Goal: Communication & Community: Share content

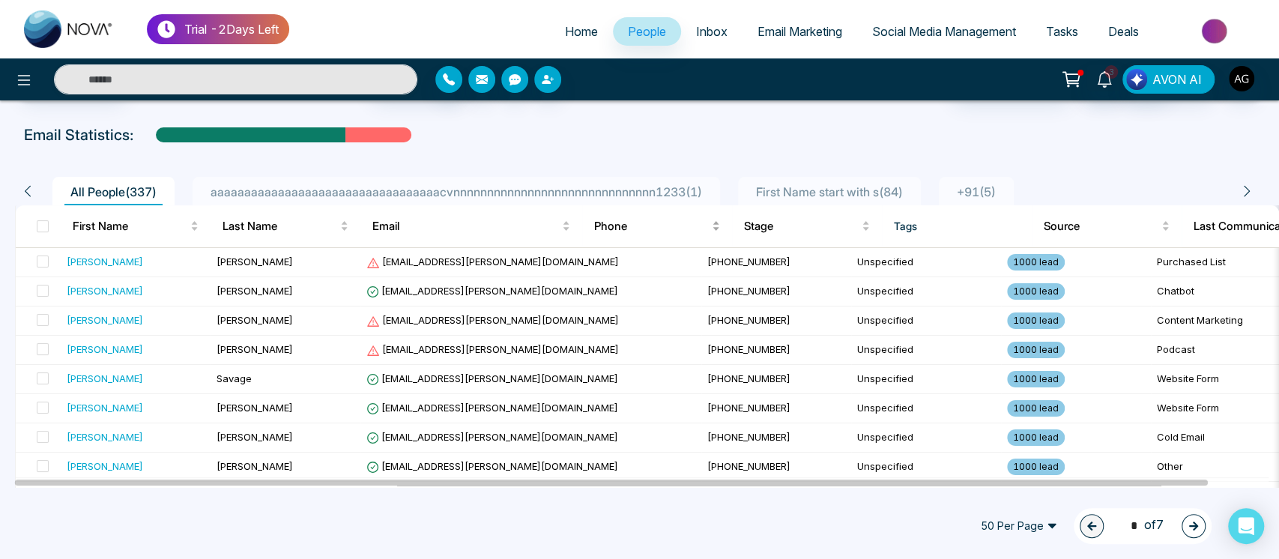
scroll to position [55, 0]
click at [1204, 524] on div "1 * of 7" at bounding box center [1142, 526] width 138 height 36
click at [1025, 522] on span "50 Per Page" at bounding box center [1018, 526] width 97 height 24
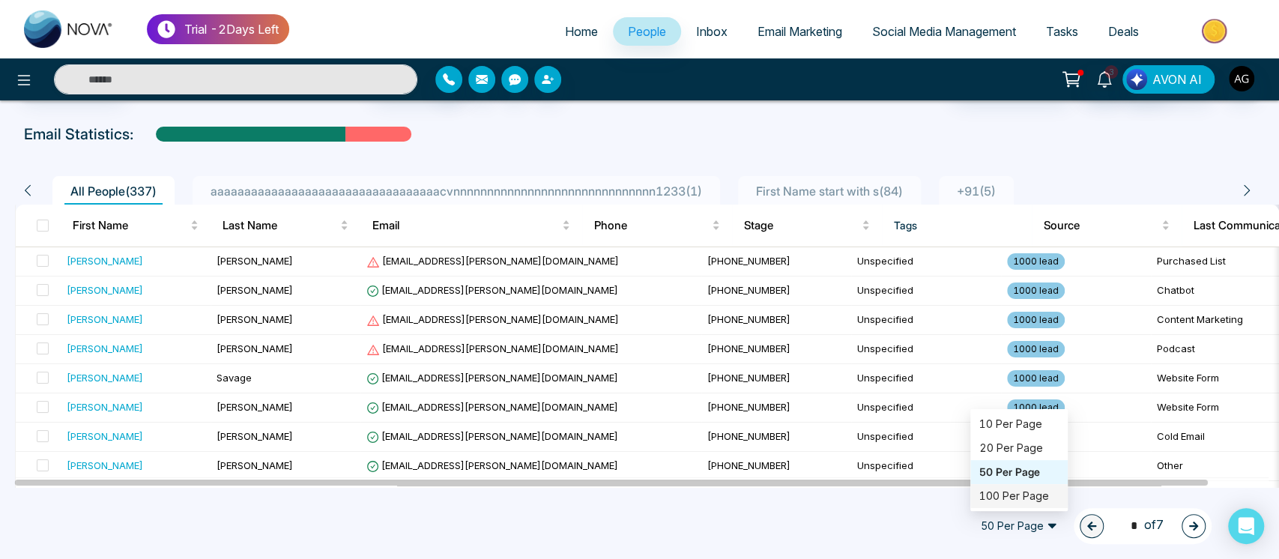
click at [1022, 506] on div "100 Per Page" at bounding box center [1018, 496] width 97 height 24
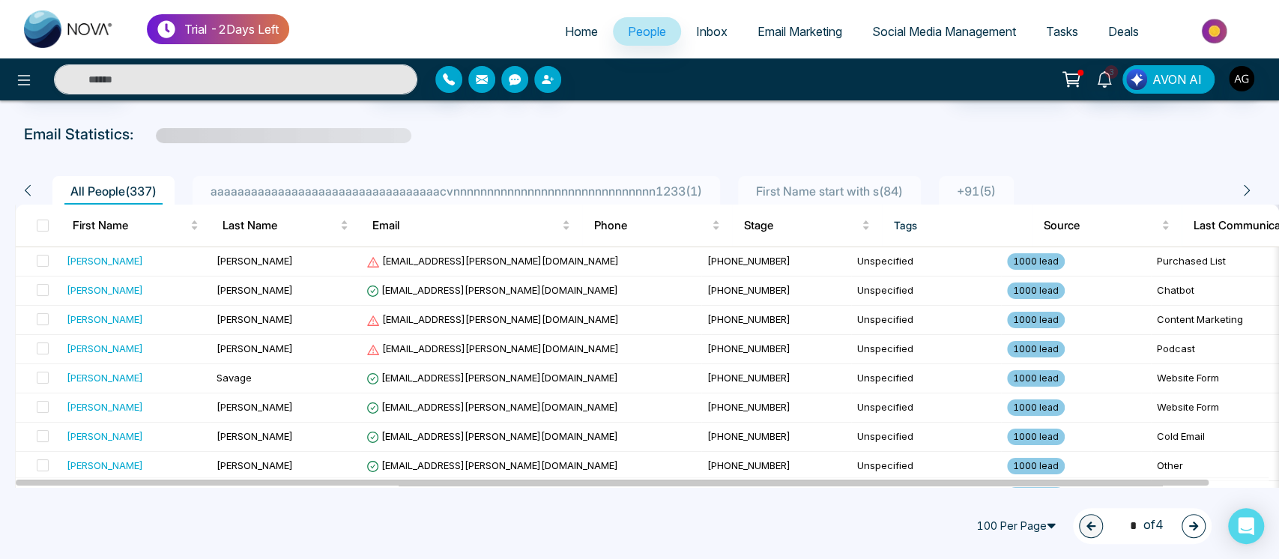
click at [1188, 523] on icon "button" at bounding box center [1193, 526] width 10 height 10
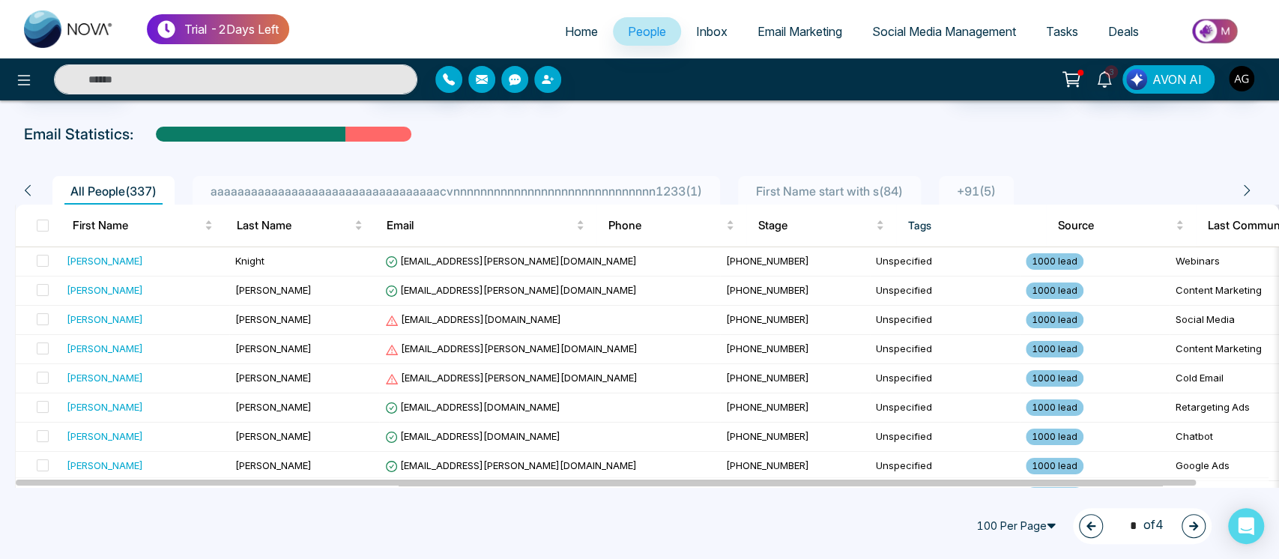
click at [1204, 527] on button "button" at bounding box center [1193, 526] width 24 height 24
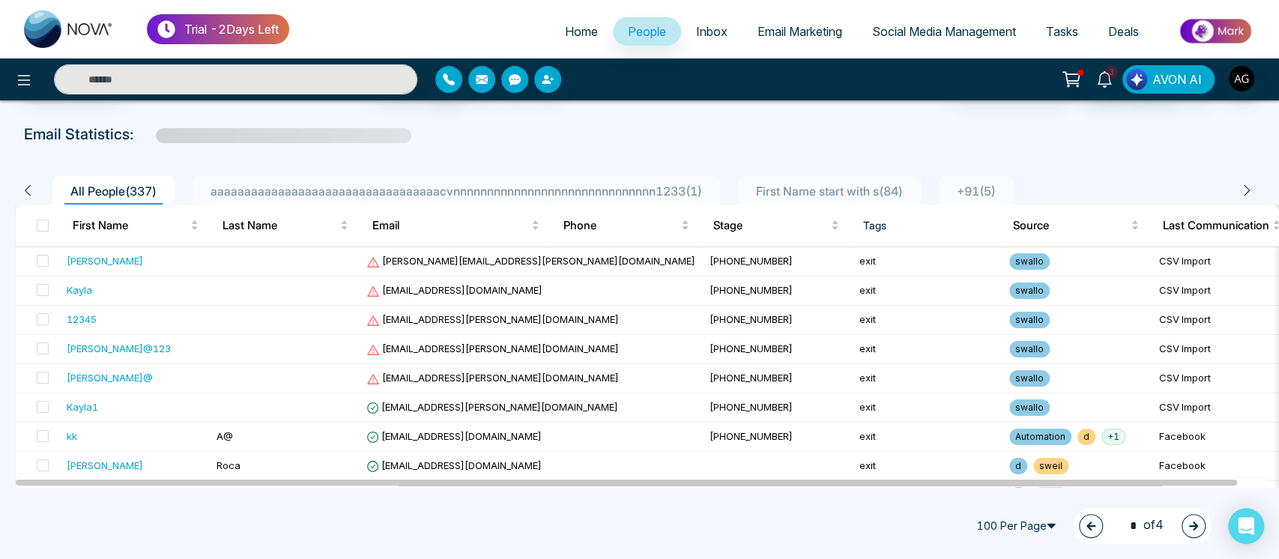
click at [1012, 529] on span "100 Per Page" at bounding box center [1017, 526] width 97 height 24
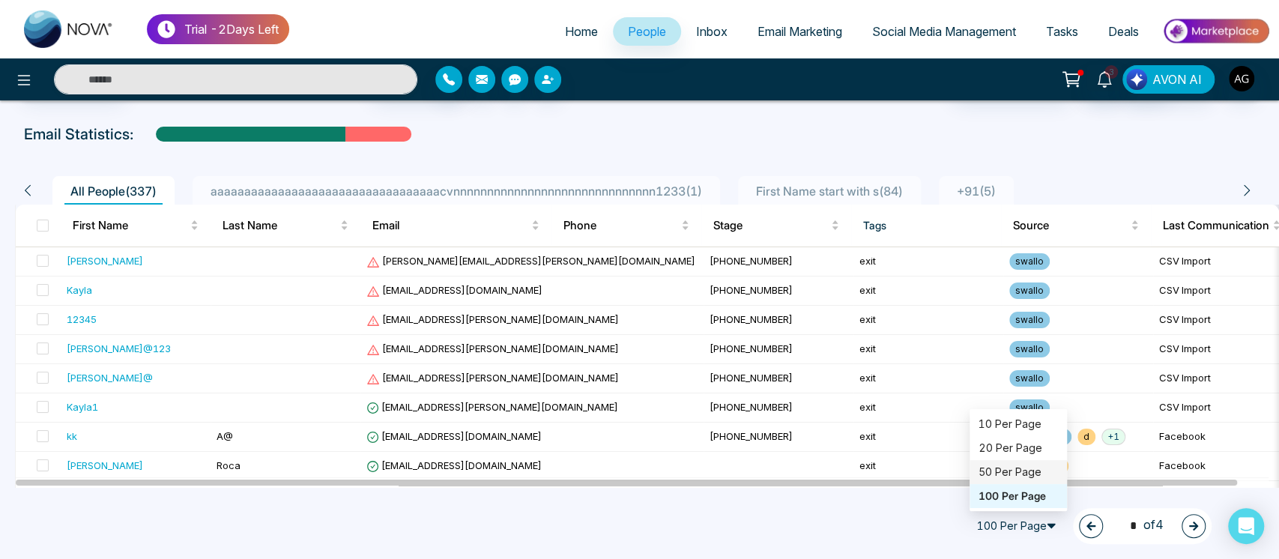
click at [1012, 469] on div "50 Per Page" at bounding box center [1017, 472] width 79 height 16
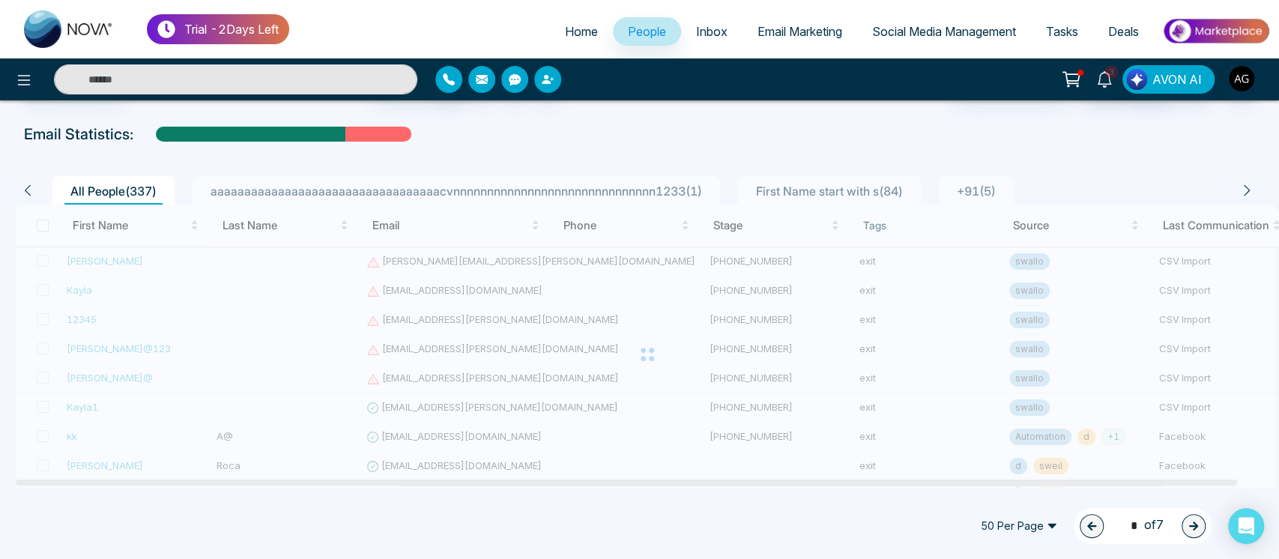
type input "*"
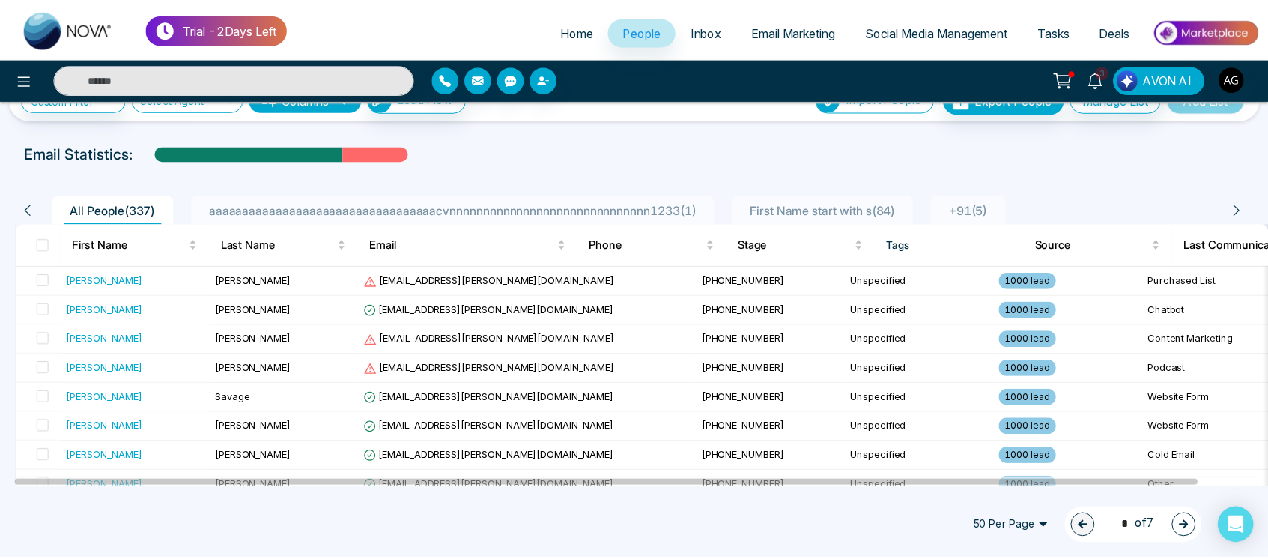
scroll to position [0, 0]
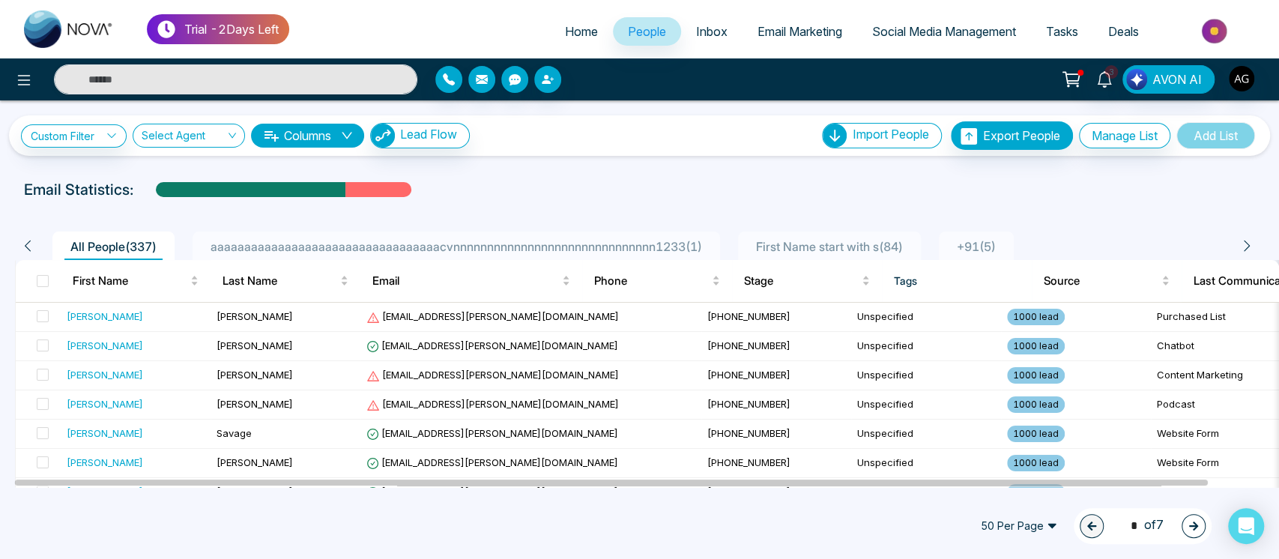
click at [924, 29] on span "Social Media Management" at bounding box center [944, 31] width 144 height 15
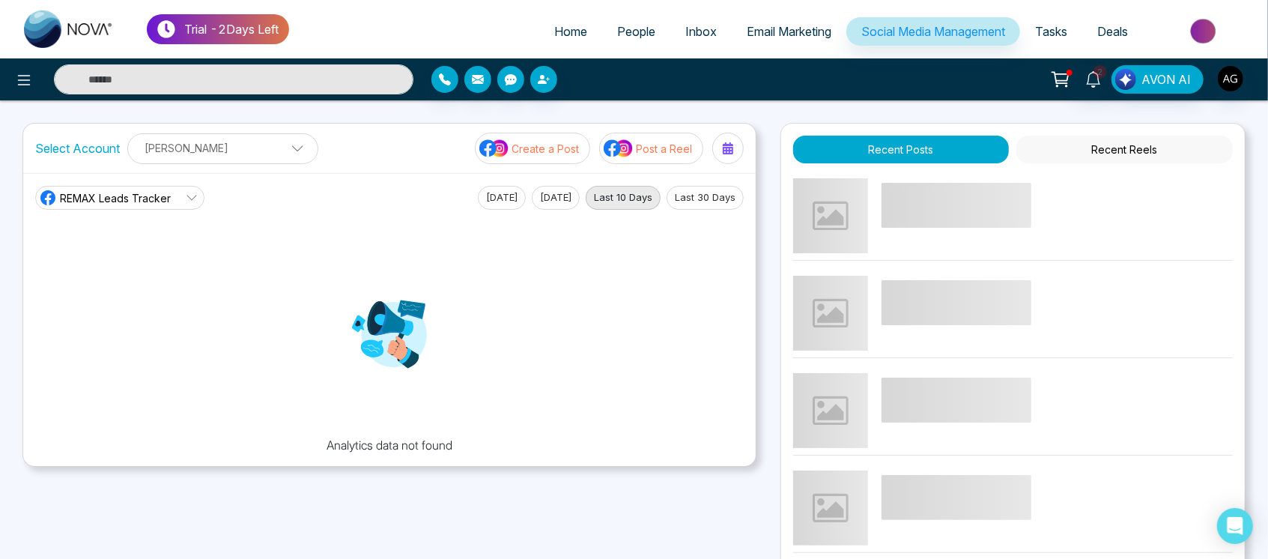
click at [628, 148] on img at bounding box center [619, 148] width 30 height 19
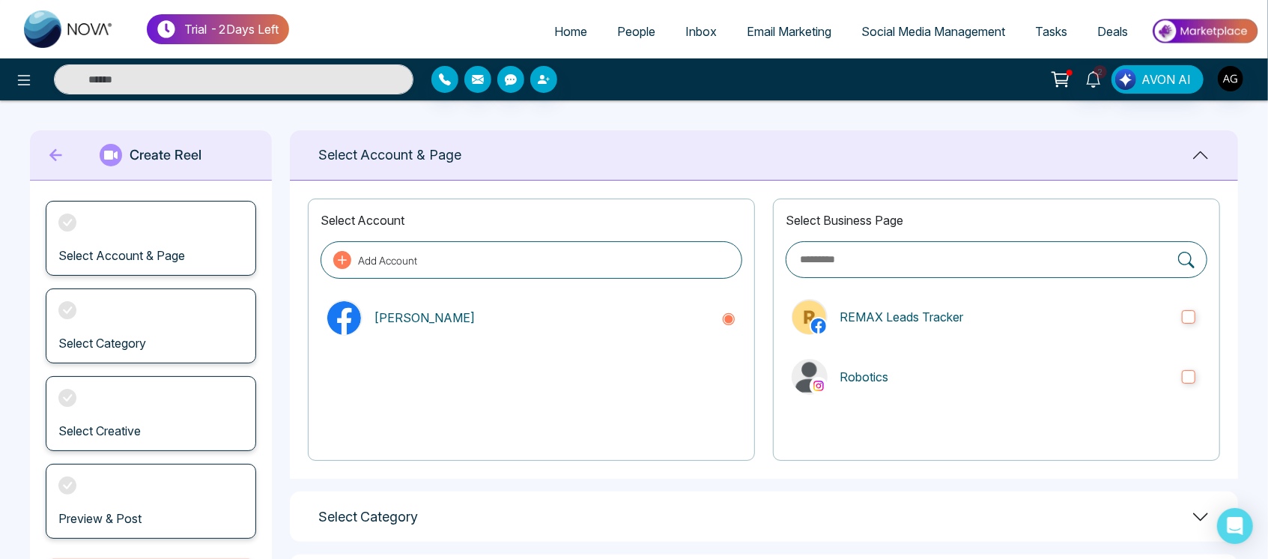
click at [49, 156] on icon at bounding box center [56, 155] width 22 height 30
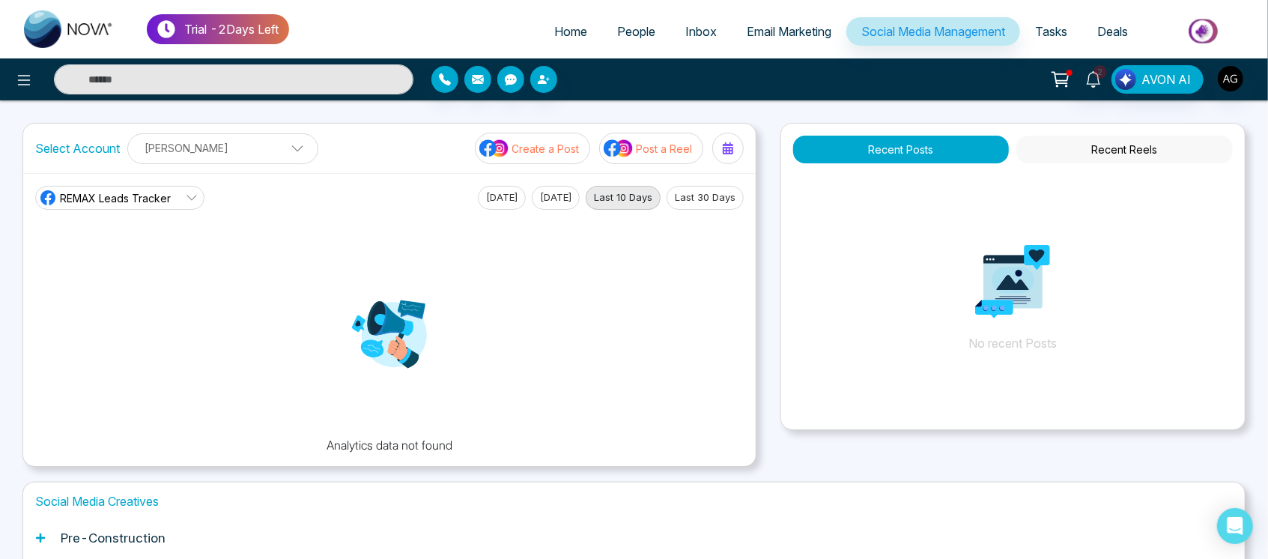
click at [246, 140] on p "[PERSON_NAME]" at bounding box center [223, 148] width 172 height 25
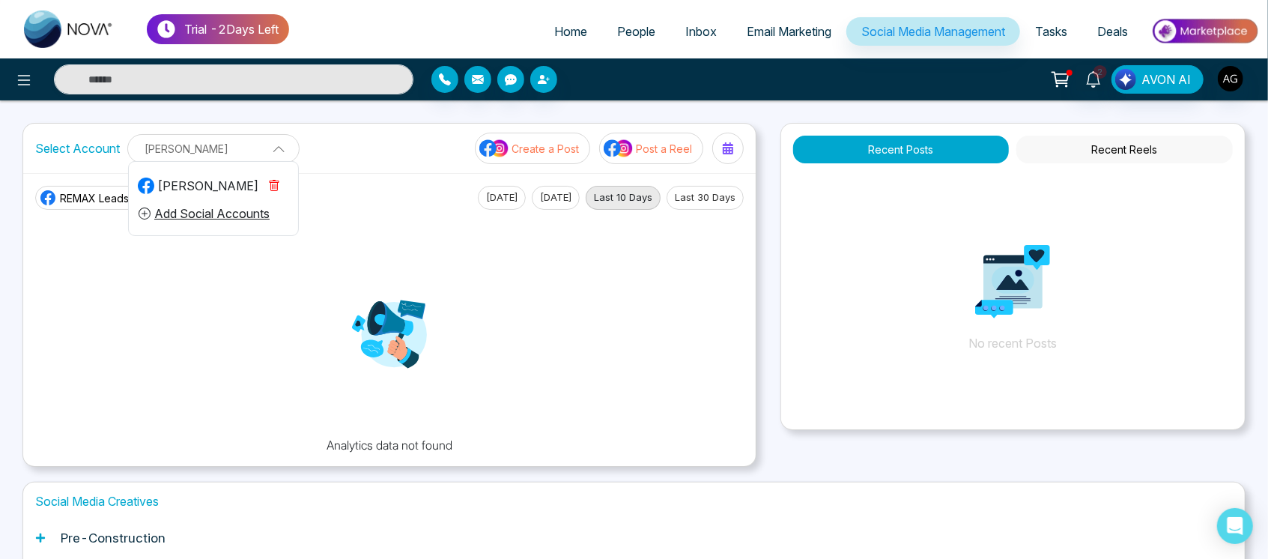
click at [246, 140] on p "[PERSON_NAME]" at bounding box center [213, 148] width 153 height 25
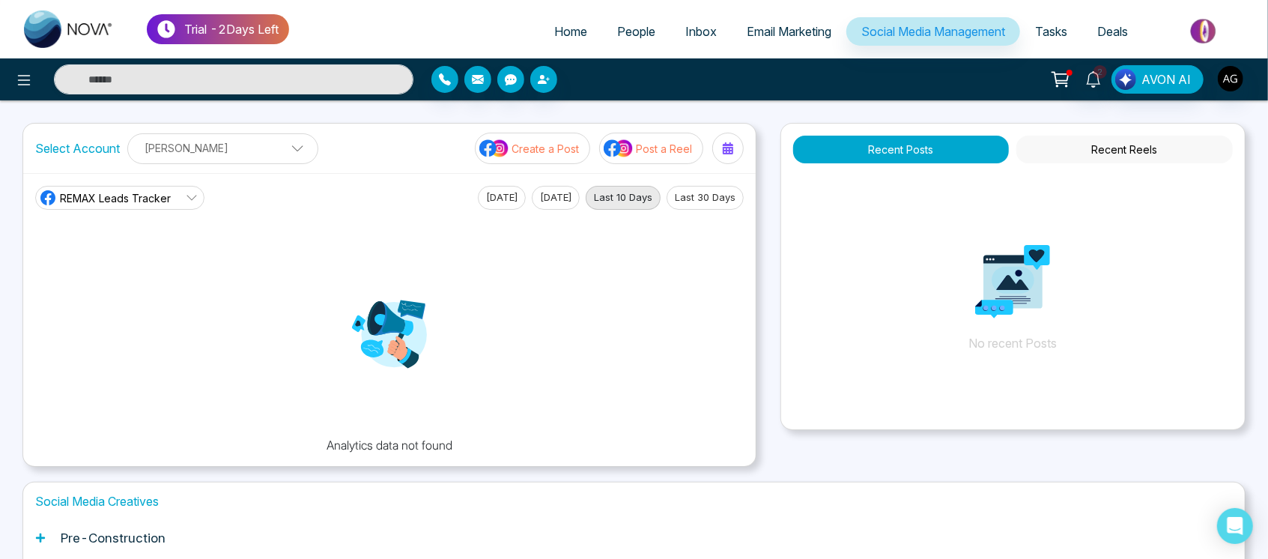
click at [246, 140] on p "[PERSON_NAME]" at bounding box center [223, 148] width 172 height 25
click at [246, 140] on p "[PERSON_NAME]" at bounding box center [213, 148] width 153 height 25
click at [246, 140] on p "[PERSON_NAME]" at bounding box center [223, 148] width 172 height 25
click at [246, 140] on p "[PERSON_NAME]" at bounding box center [213, 148] width 153 height 25
click at [246, 140] on p "[PERSON_NAME]" at bounding box center [223, 148] width 172 height 25
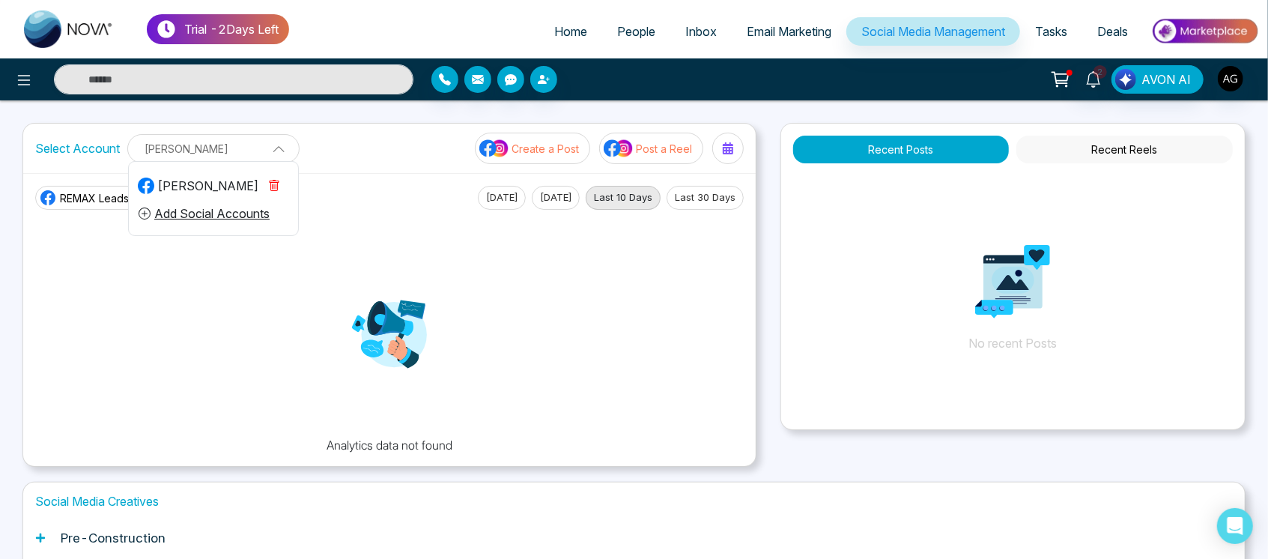
click at [246, 140] on p "[PERSON_NAME]" at bounding box center [213, 148] width 153 height 25
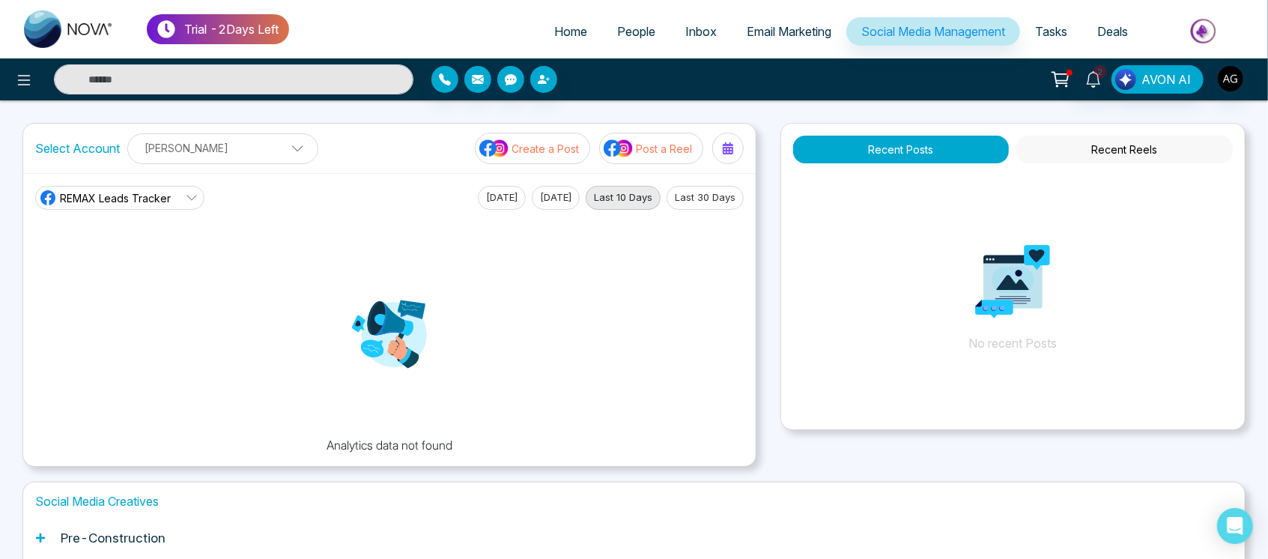
click at [274, 141] on p "[PERSON_NAME]" at bounding box center [223, 148] width 172 height 25
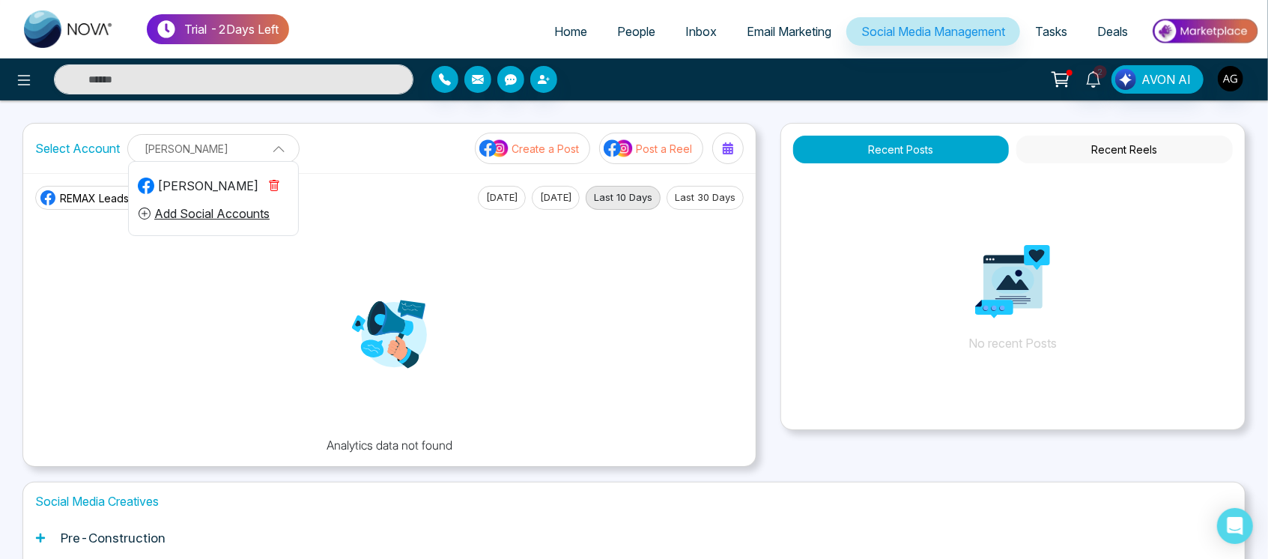
click at [274, 141] on span at bounding box center [273, 147] width 13 height 13
click at [188, 150] on p "[PERSON_NAME]" at bounding box center [223, 148] width 172 height 25
click at [188, 150] on p "[PERSON_NAME]" at bounding box center [213, 148] width 153 height 25
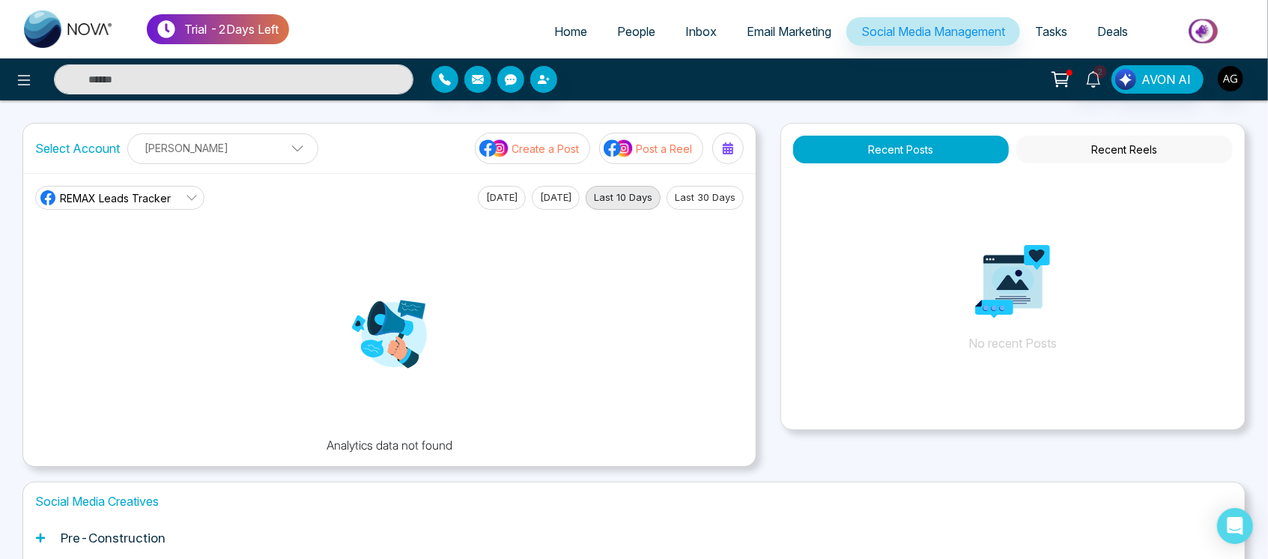
click at [264, 150] on p "[PERSON_NAME]" at bounding box center [223, 148] width 172 height 25
click at [240, 138] on p "[PERSON_NAME]" at bounding box center [223, 148] width 172 height 25
click at [249, 153] on p "[PERSON_NAME]" at bounding box center [223, 148] width 172 height 25
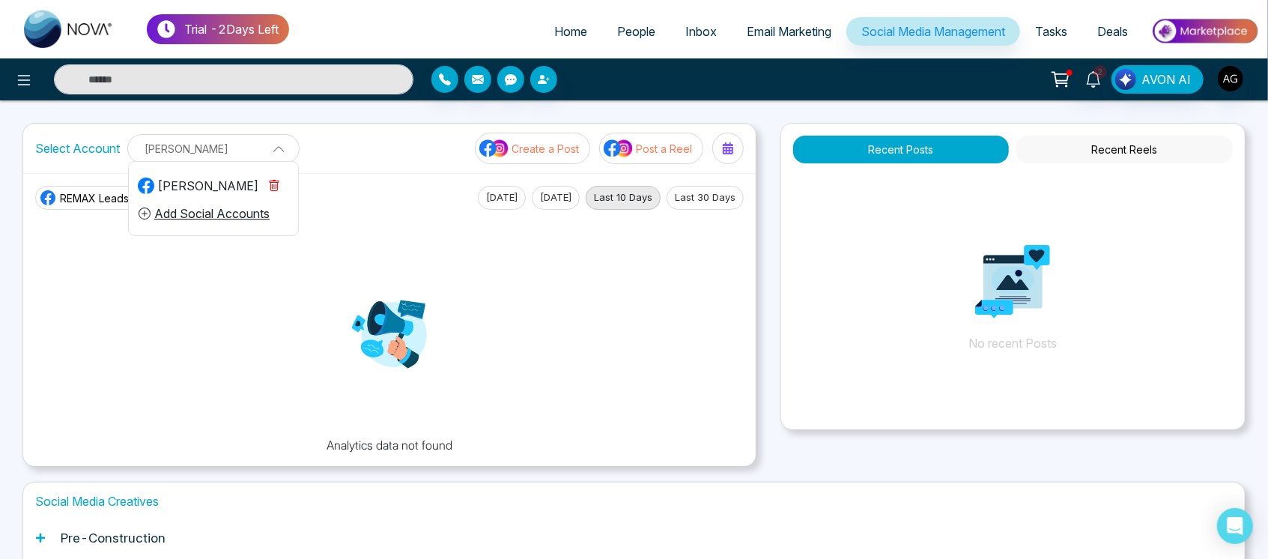
click at [249, 153] on p "[PERSON_NAME]" at bounding box center [213, 148] width 153 height 25
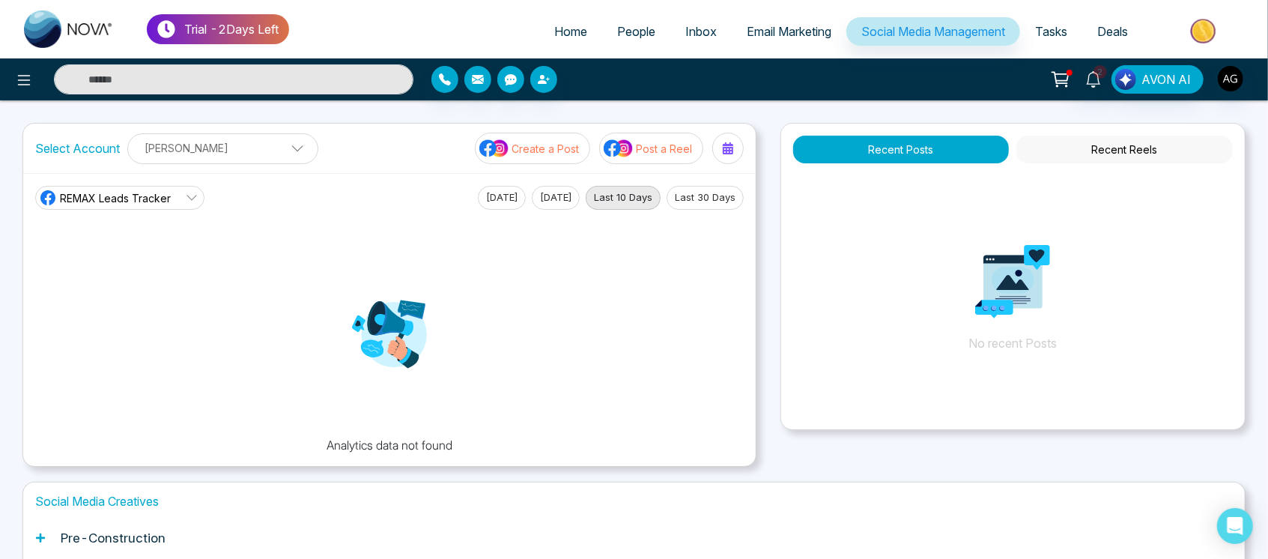
click at [673, 138] on button "Post a Reel" at bounding box center [651, 148] width 104 height 31
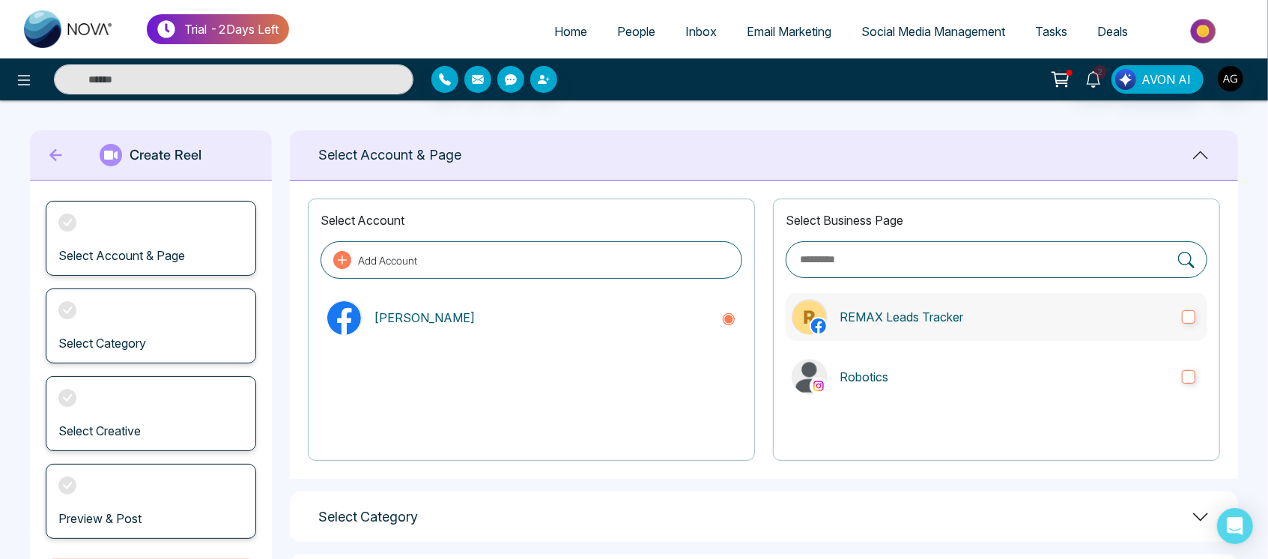
click at [880, 327] on label "REMAX Leads Tracker" at bounding box center [997, 317] width 422 height 48
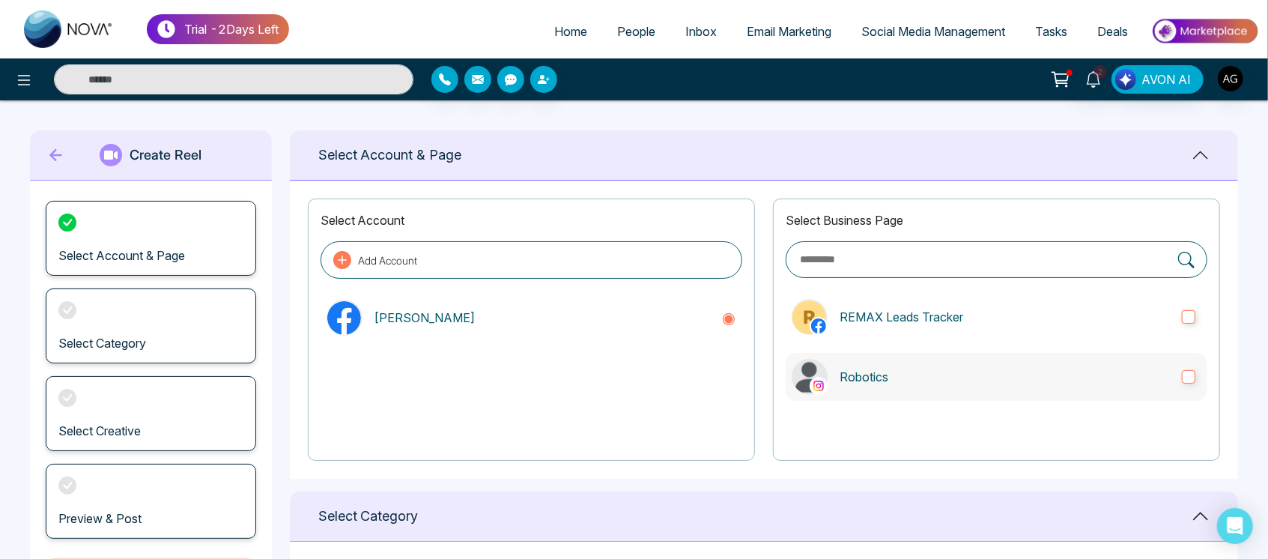
drag, startPoint x: 906, startPoint y: 400, endPoint x: 900, endPoint y: 367, distance: 33.5
click at [900, 367] on div "Select Business Page REMAX Leads Tracker Robotics" at bounding box center [996, 329] width 447 height 262
click at [900, 368] on p "Robotics" at bounding box center [1005, 377] width 330 height 18
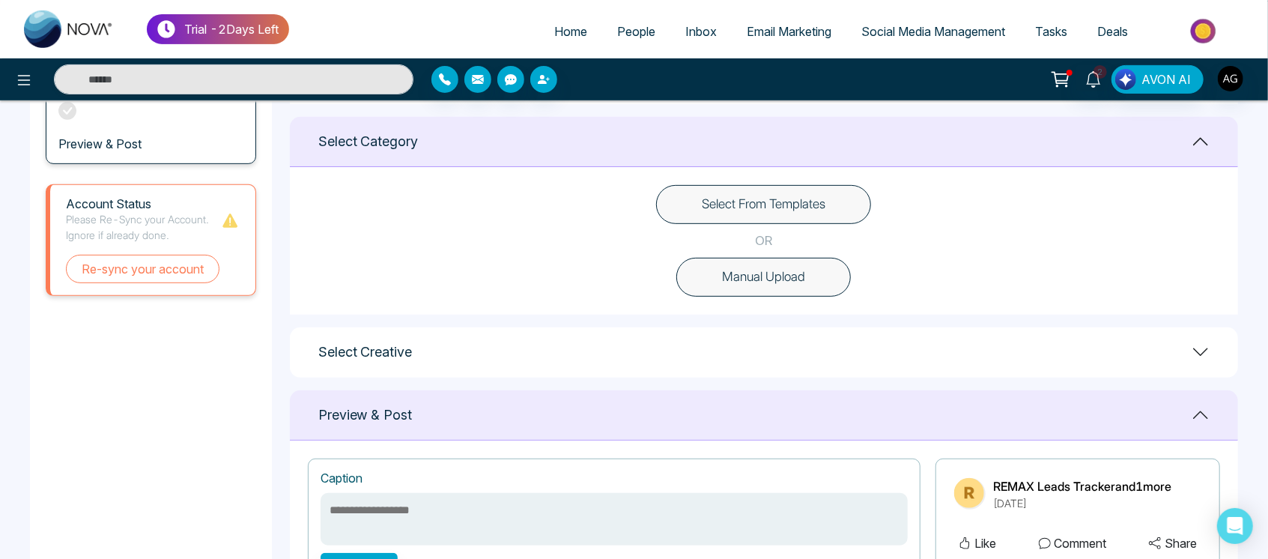
scroll to position [342, 0]
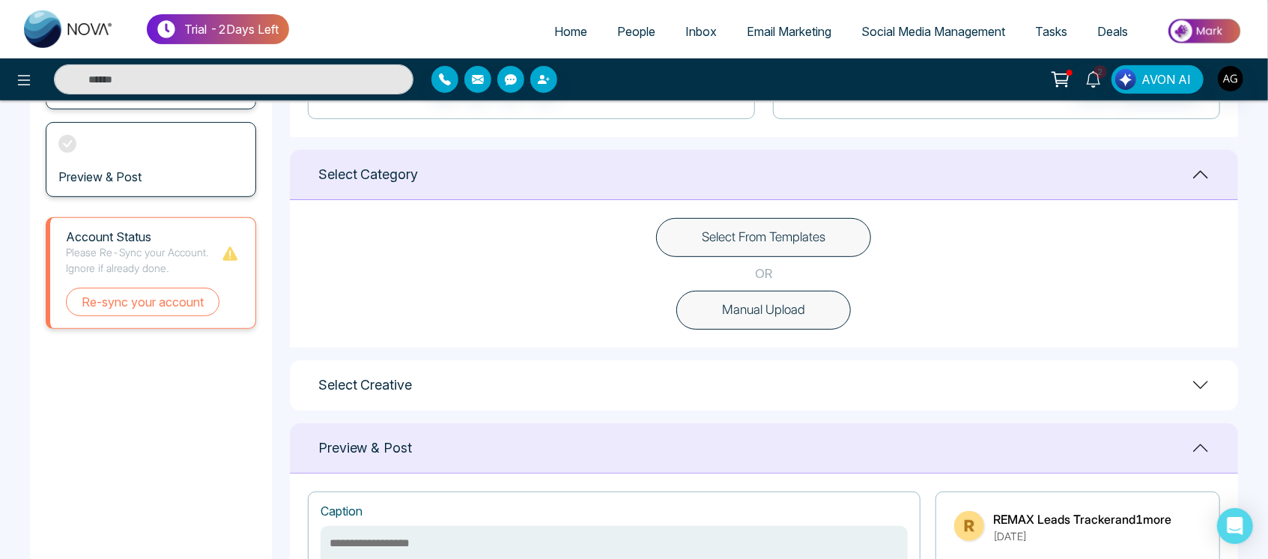
click at [785, 318] on button "Manual Upload" at bounding box center [763, 310] width 175 height 39
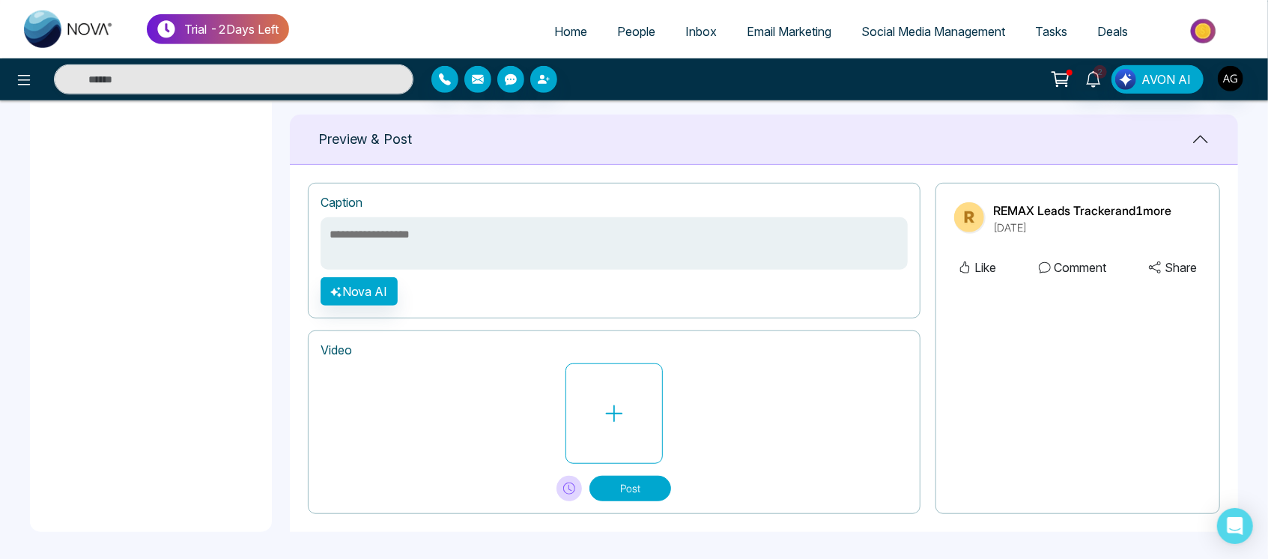
scroll to position [589, 0]
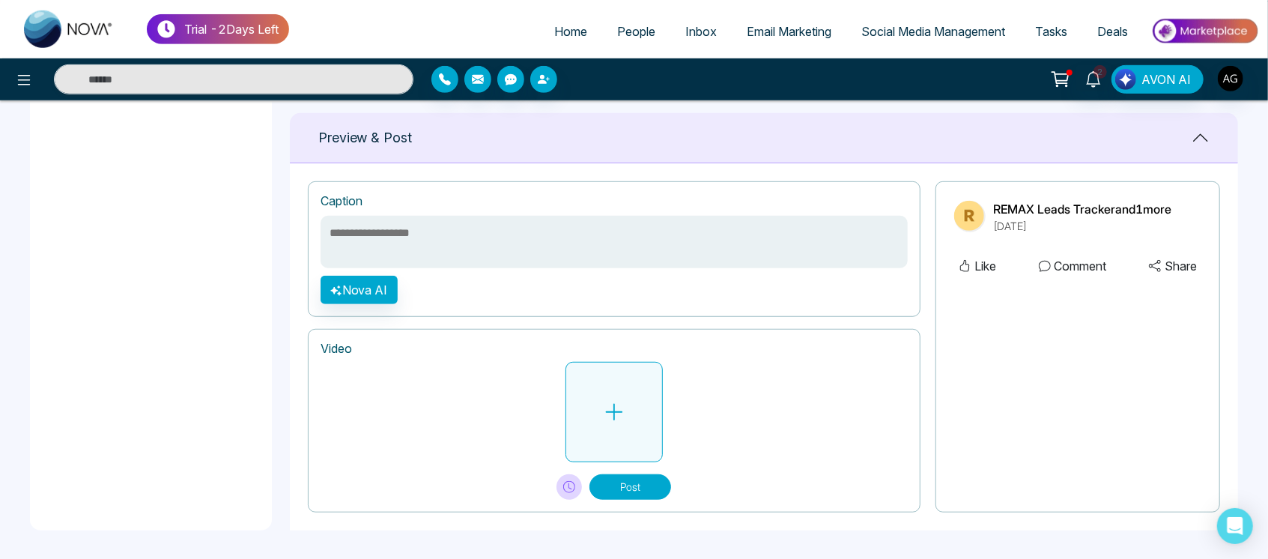
click at [633, 416] on button at bounding box center [614, 412] width 97 height 100
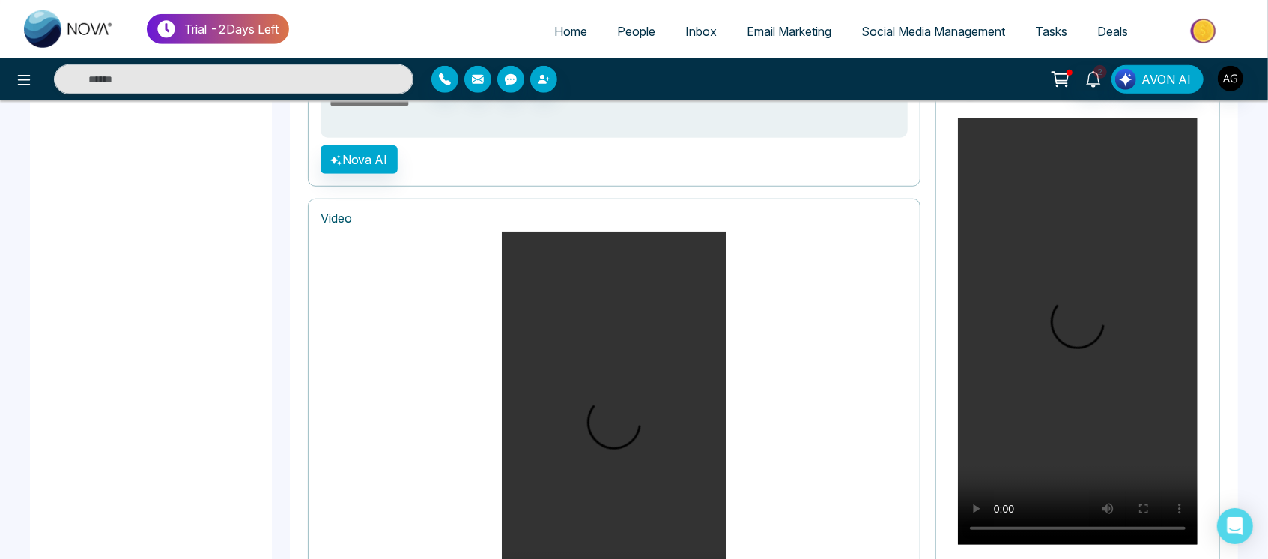
scroll to position [918, 0]
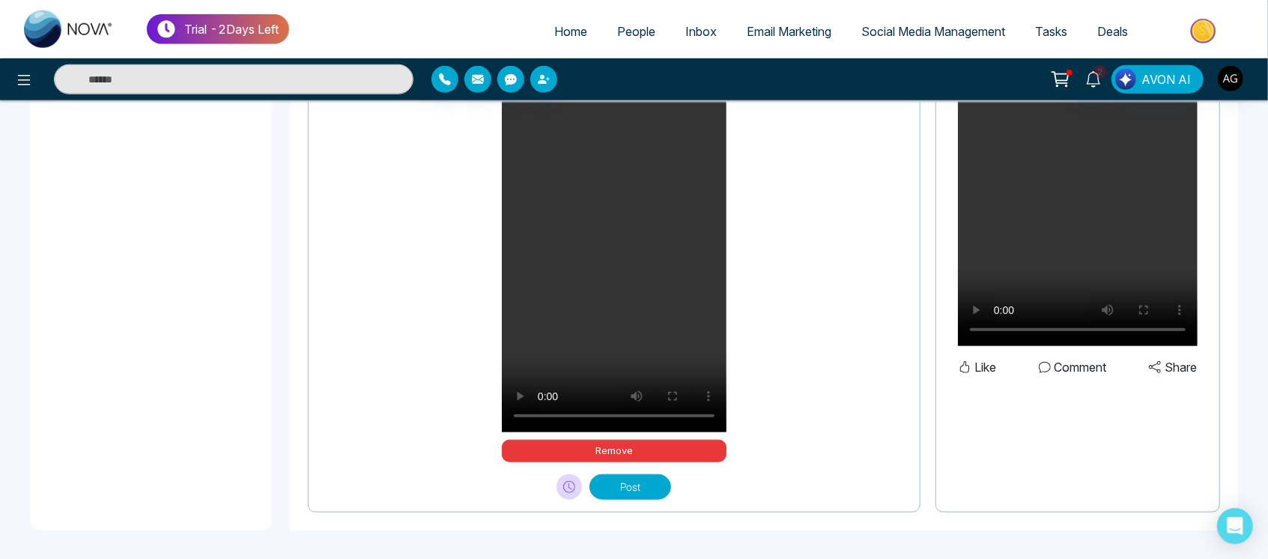
click at [628, 488] on button "Post" at bounding box center [630, 486] width 82 height 25
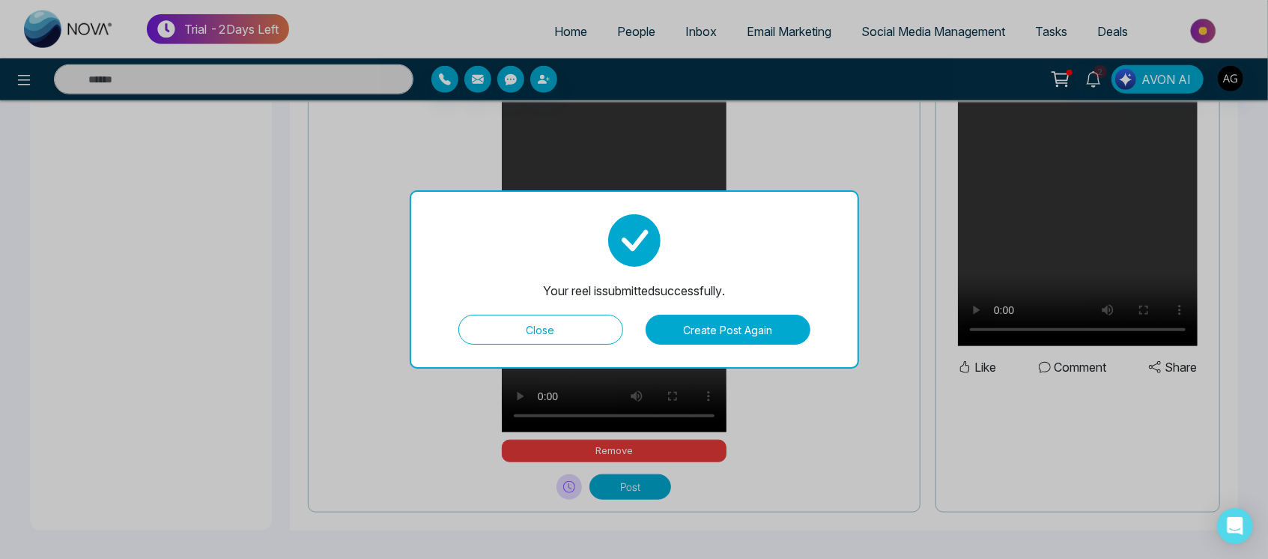
click at [572, 327] on button "Close" at bounding box center [540, 330] width 165 height 30
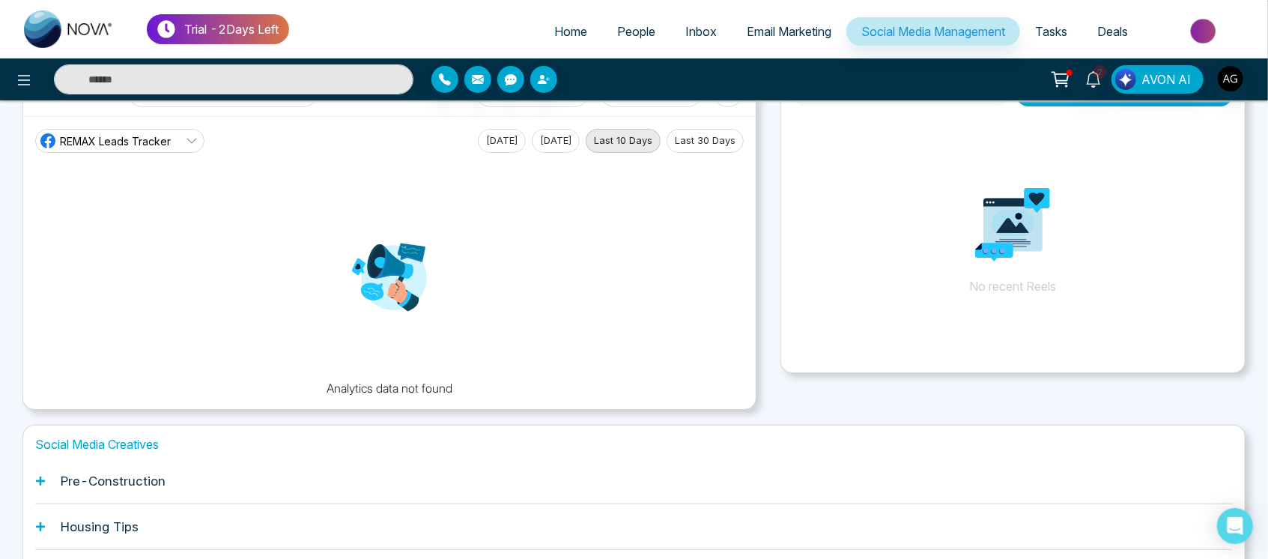
scroll to position [58, 0]
drag, startPoint x: 309, startPoint y: 381, endPoint x: 550, endPoint y: 389, distance: 241.4
click at [550, 389] on div "Analytics data not found" at bounding box center [389, 274] width 709 height 244
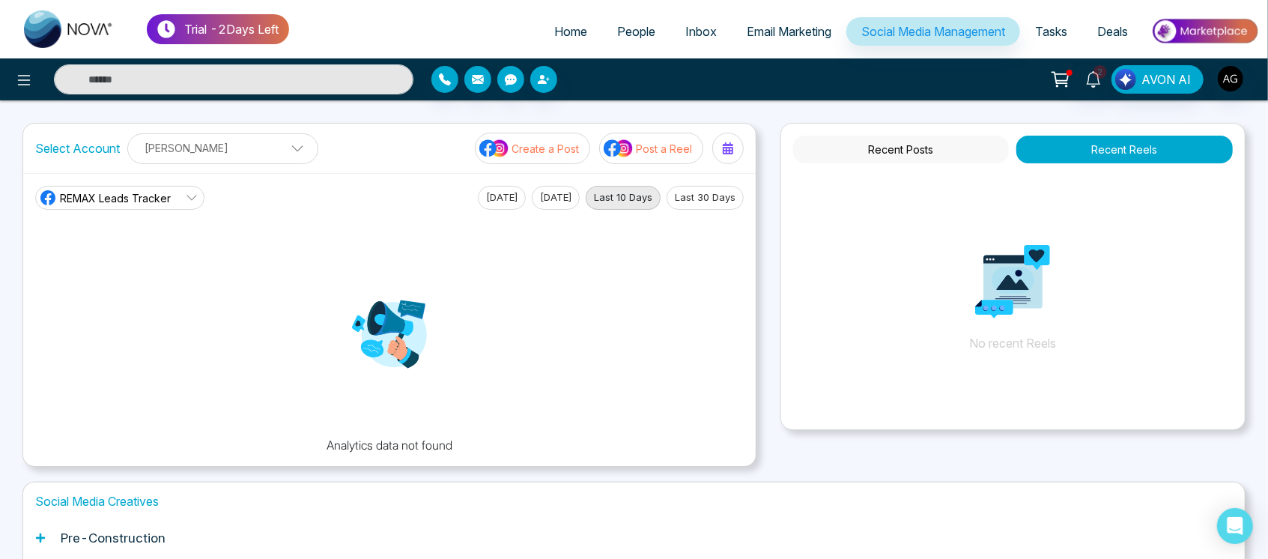
click at [651, 155] on p "Post a Reel" at bounding box center [664, 149] width 56 height 16
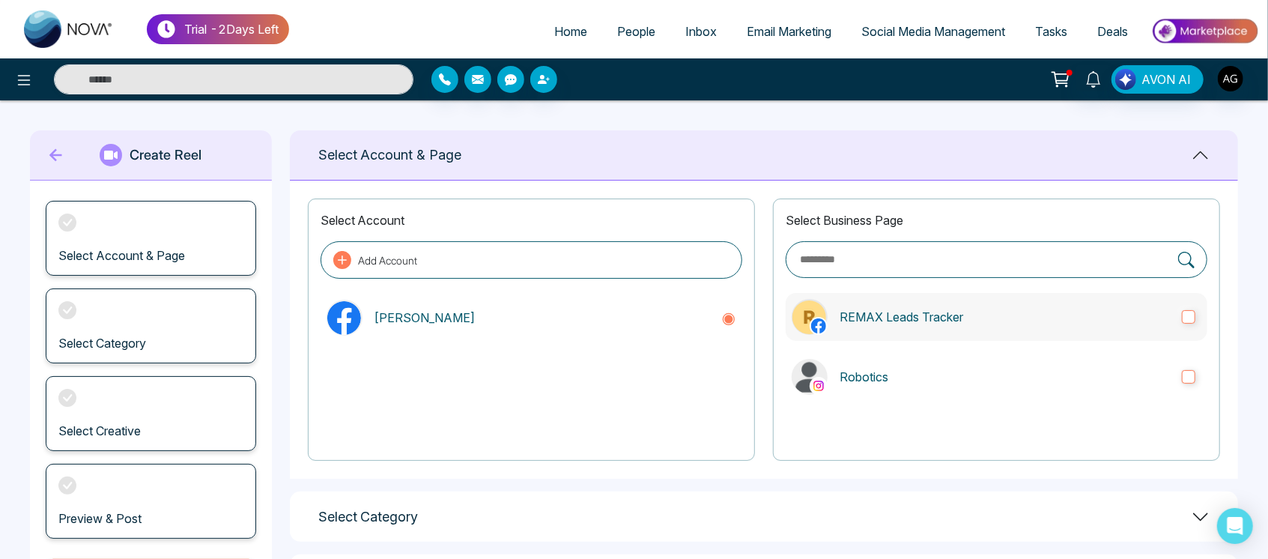
click at [918, 315] on p "REMAX Leads Tracker" at bounding box center [1005, 317] width 330 height 18
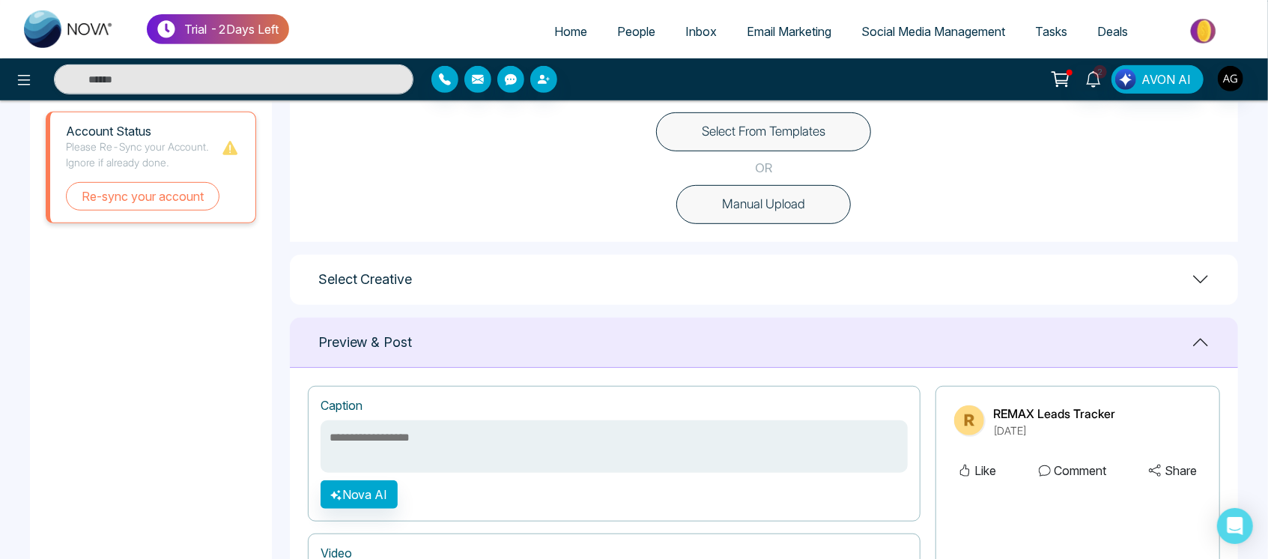
scroll to position [417, 0]
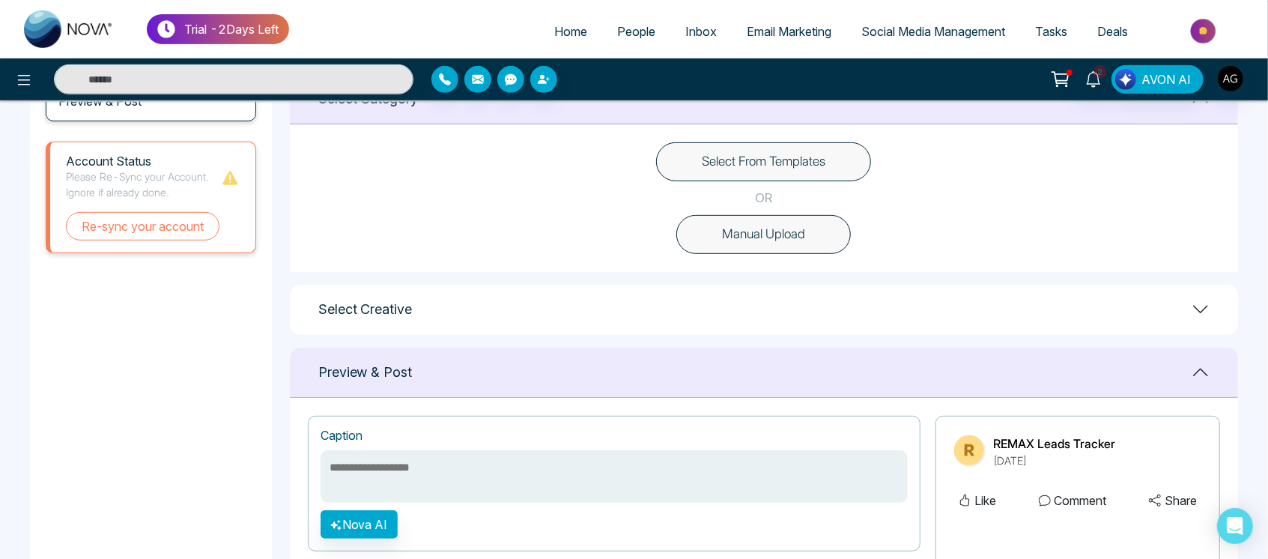
click at [808, 236] on button "Manual Upload" at bounding box center [763, 234] width 175 height 39
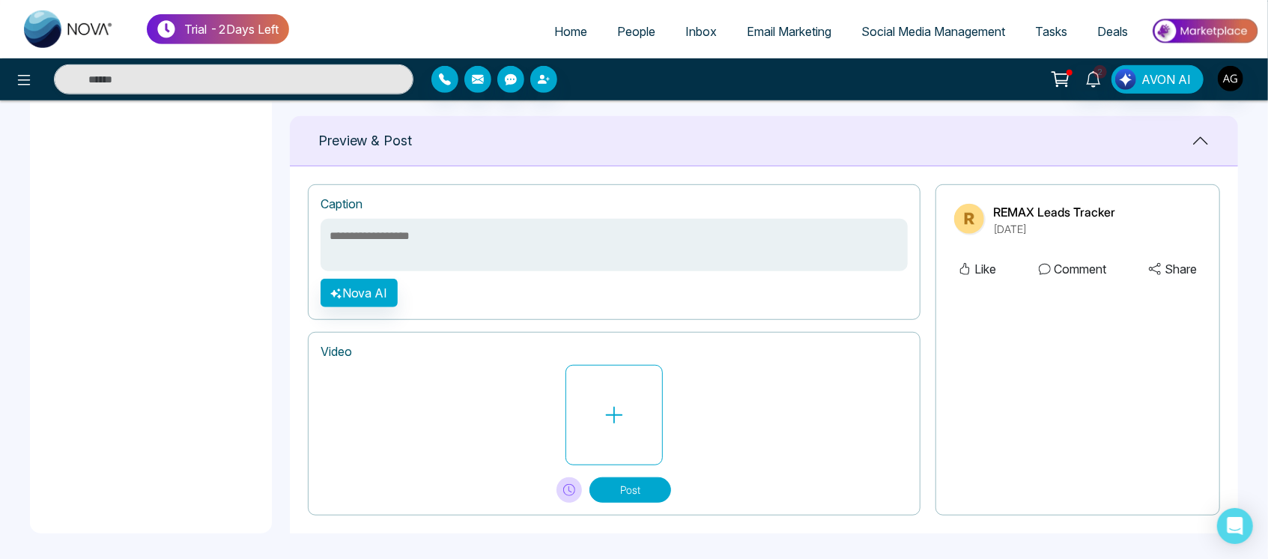
scroll to position [589, 0]
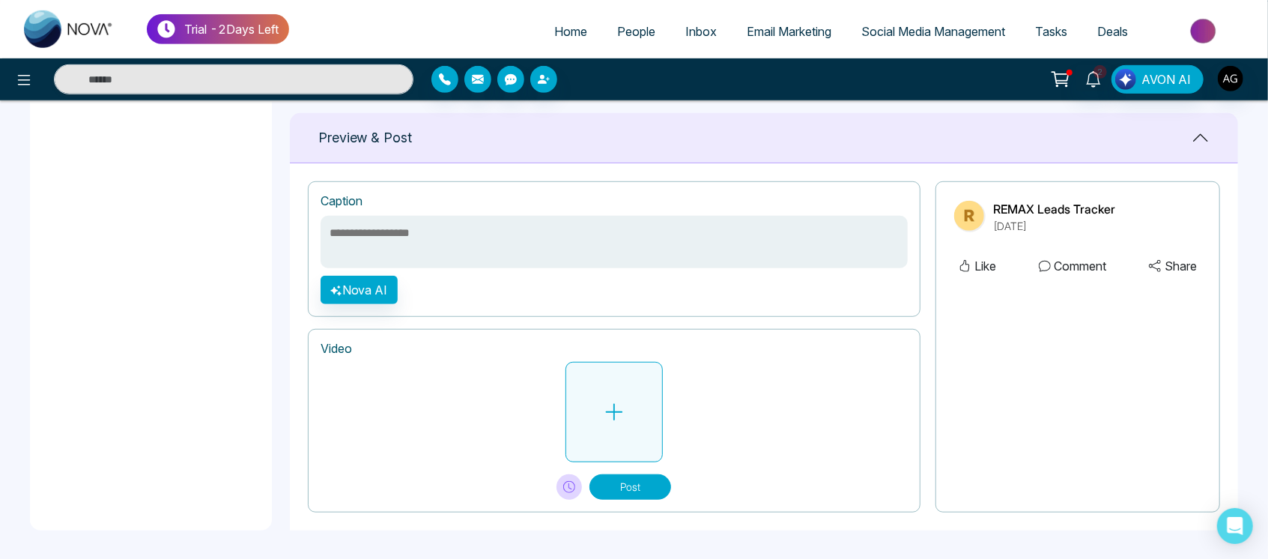
click at [622, 380] on button at bounding box center [614, 412] width 97 height 100
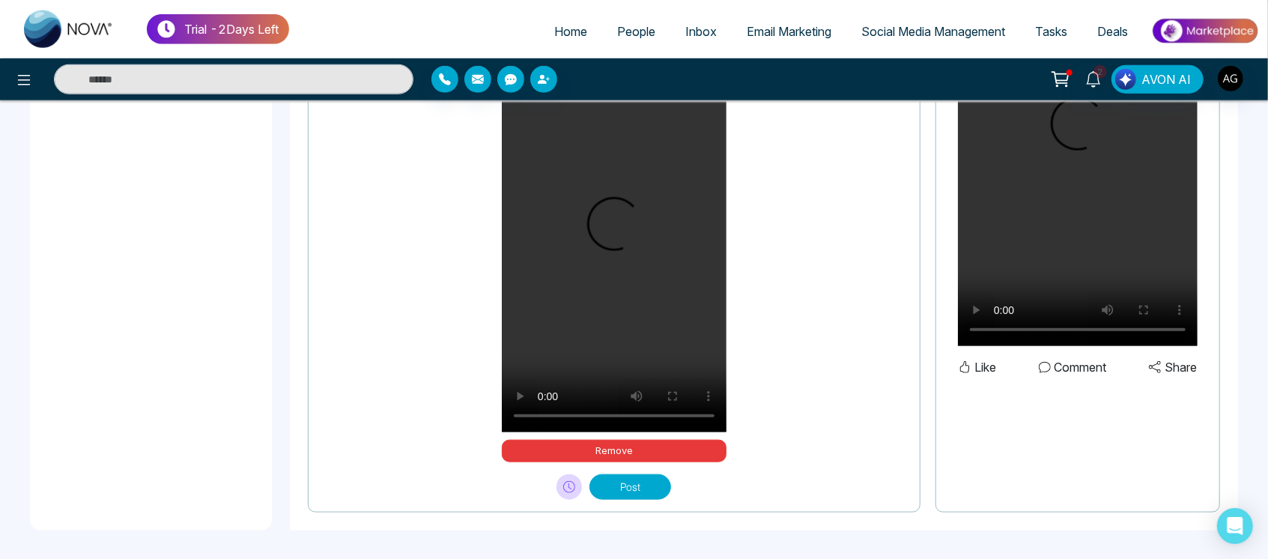
scroll to position [917, 0]
click at [622, 492] on button "Post" at bounding box center [630, 487] width 82 height 25
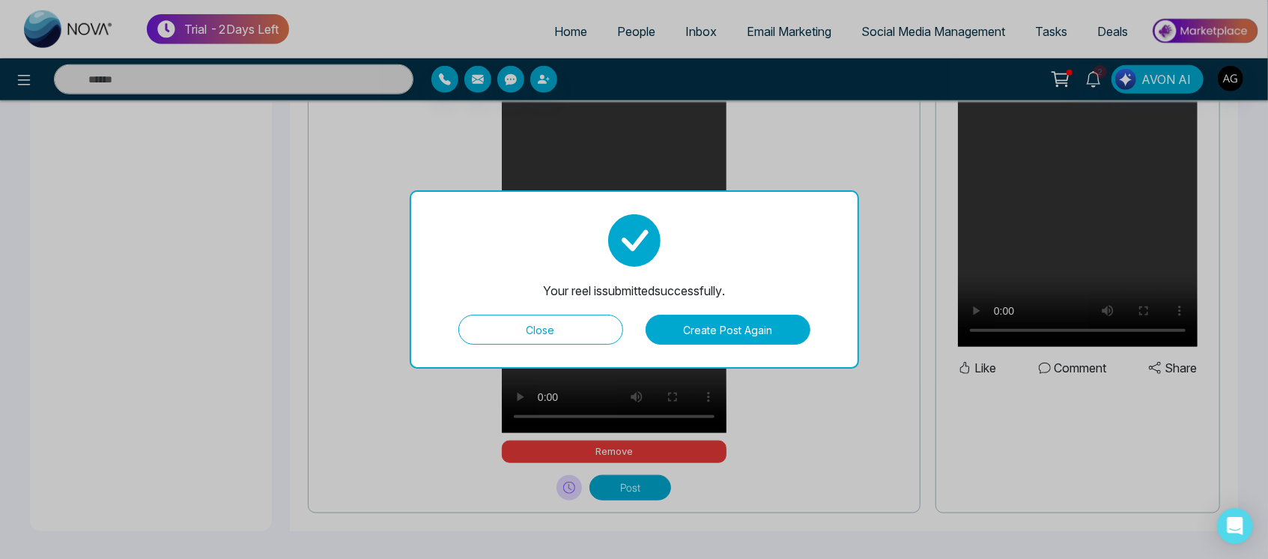
click at [570, 330] on button "Close" at bounding box center [540, 330] width 165 height 30
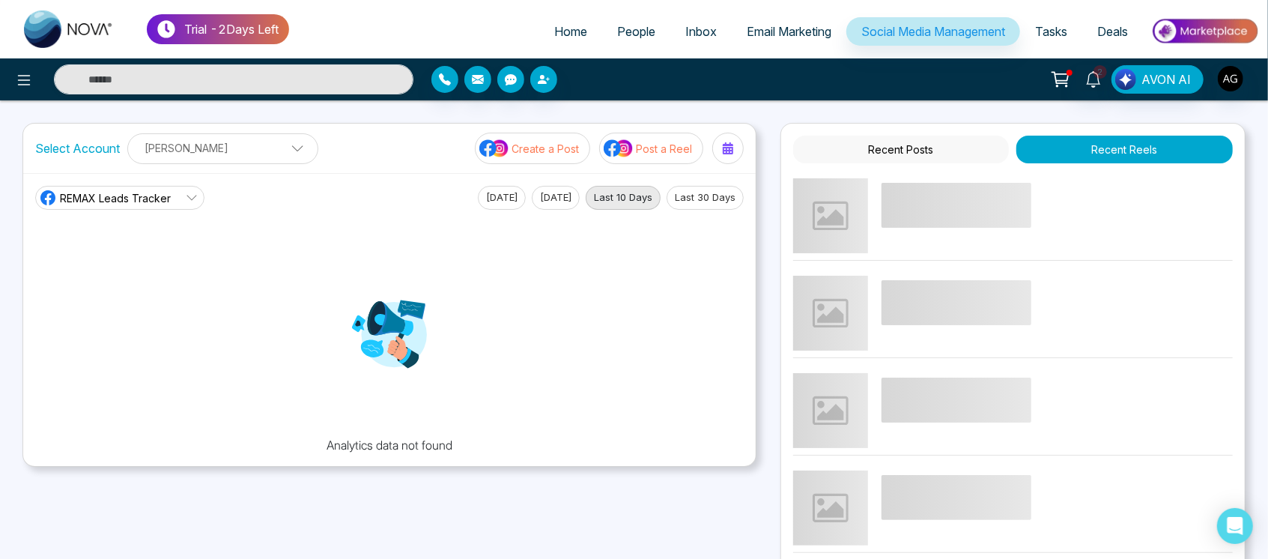
click at [652, 154] on p "Post a Reel" at bounding box center [664, 149] width 56 height 16
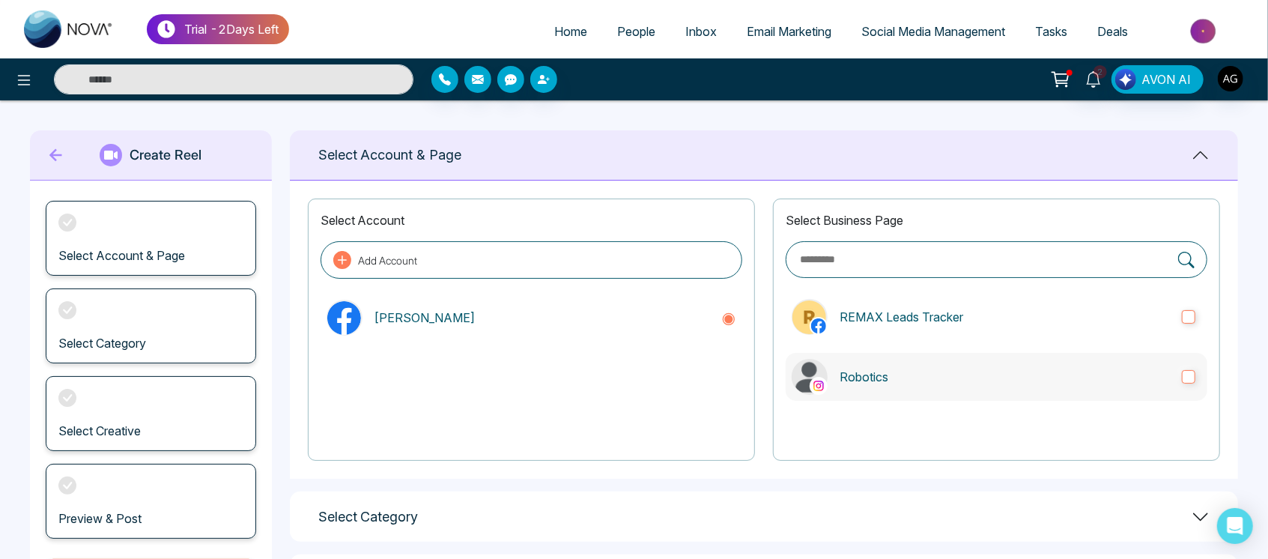
click at [873, 366] on label "Robotics" at bounding box center [997, 377] width 422 height 48
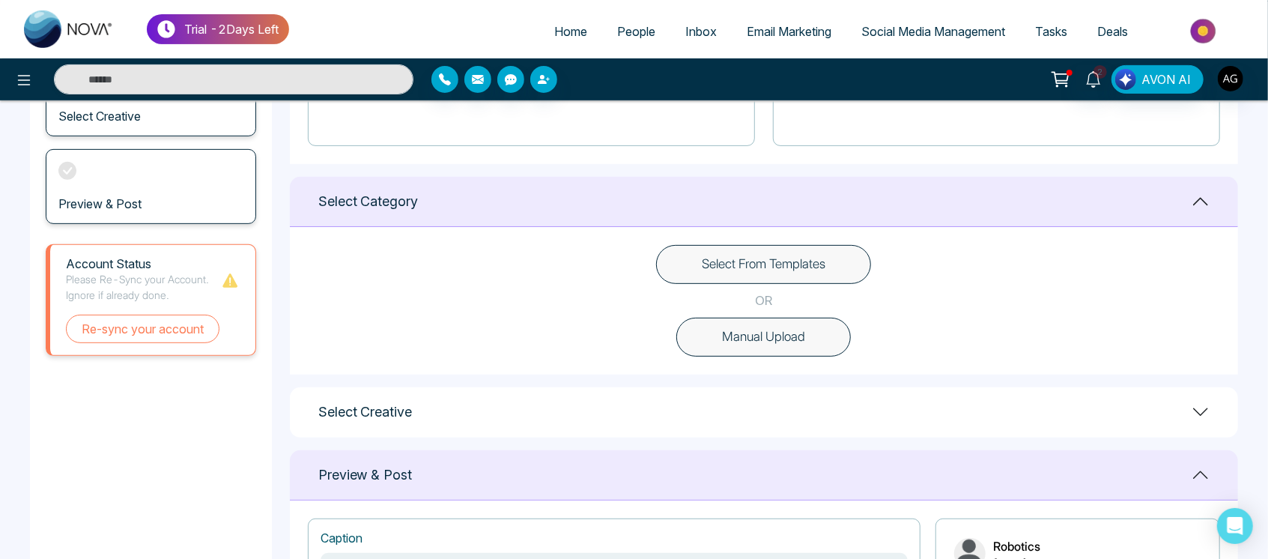
scroll to position [323, 0]
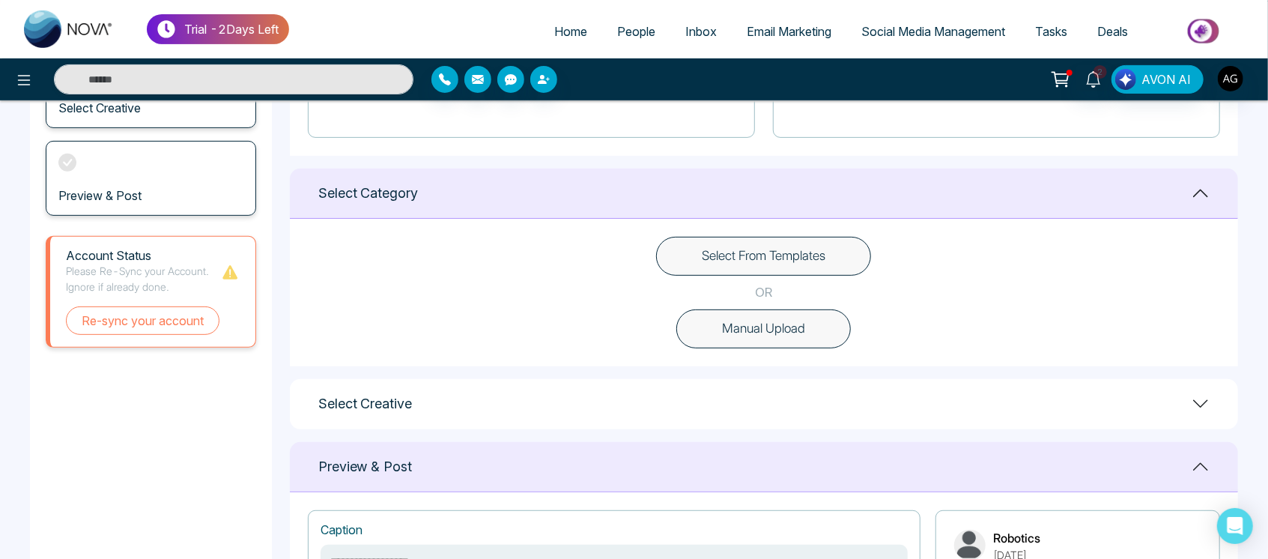
click at [775, 327] on button "Manual Upload" at bounding box center [763, 328] width 175 height 39
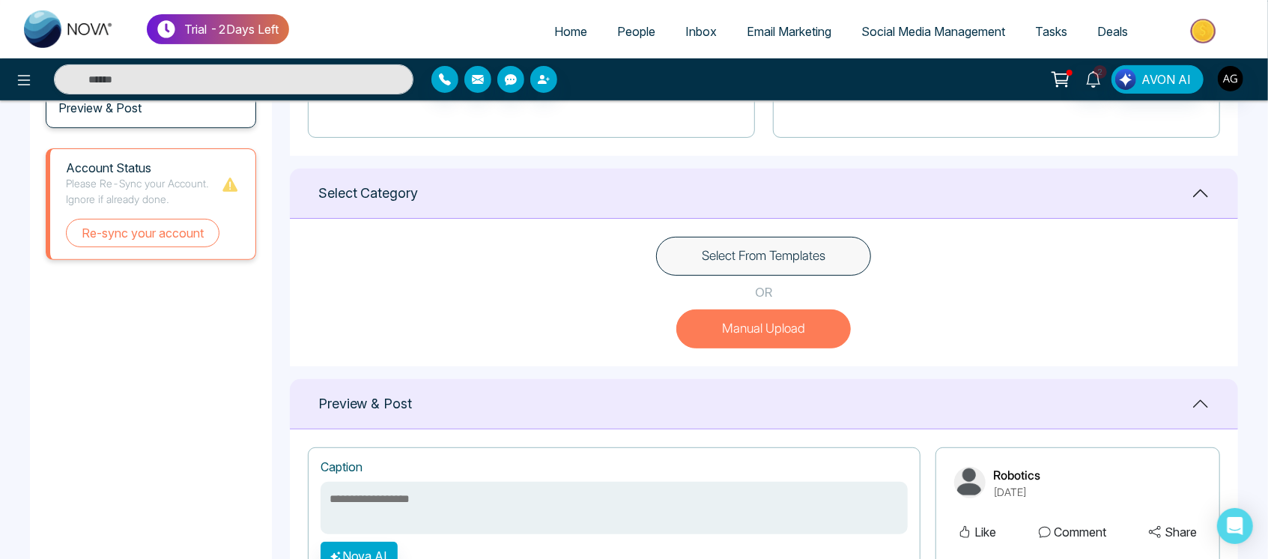
click at [786, 255] on button "Select From Templates" at bounding box center [763, 256] width 215 height 39
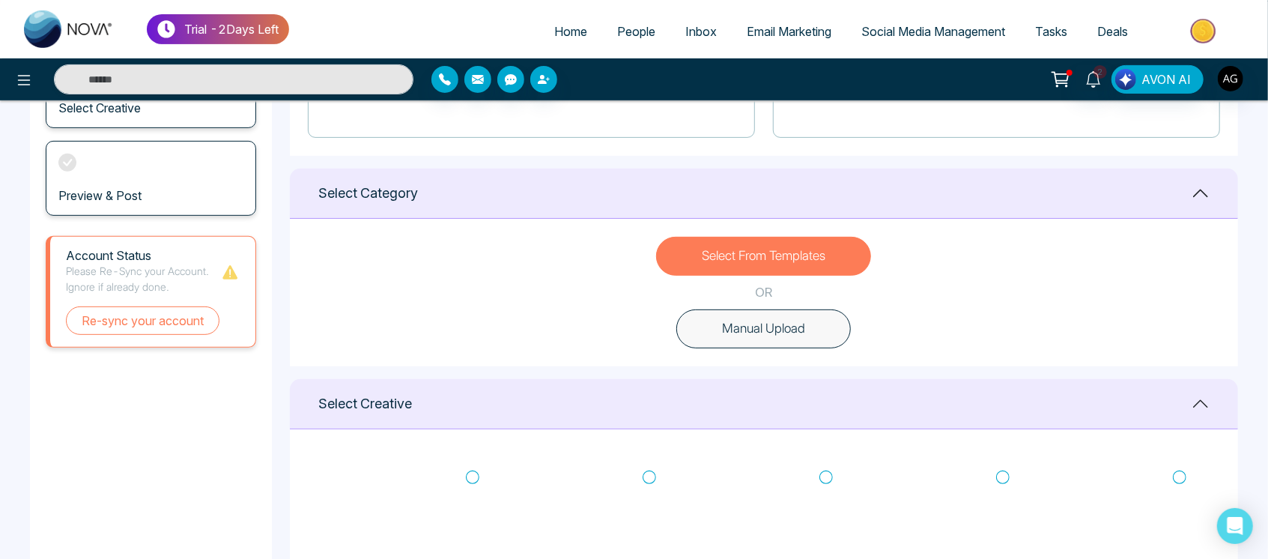
click at [785, 309] on button "Manual Upload" at bounding box center [763, 328] width 175 height 39
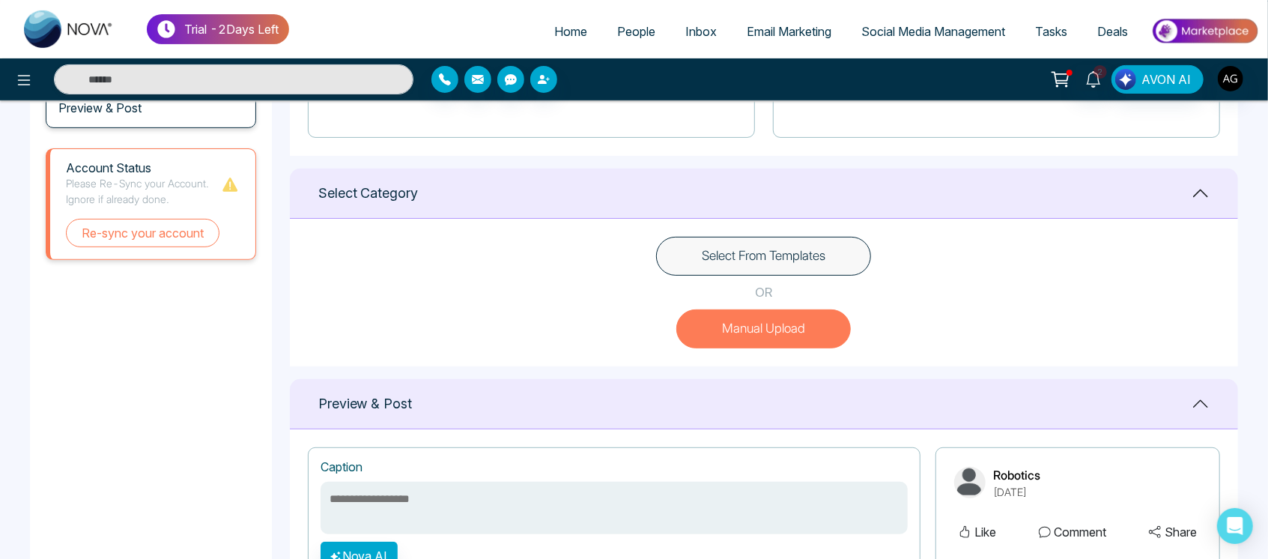
scroll to position [589, 0]
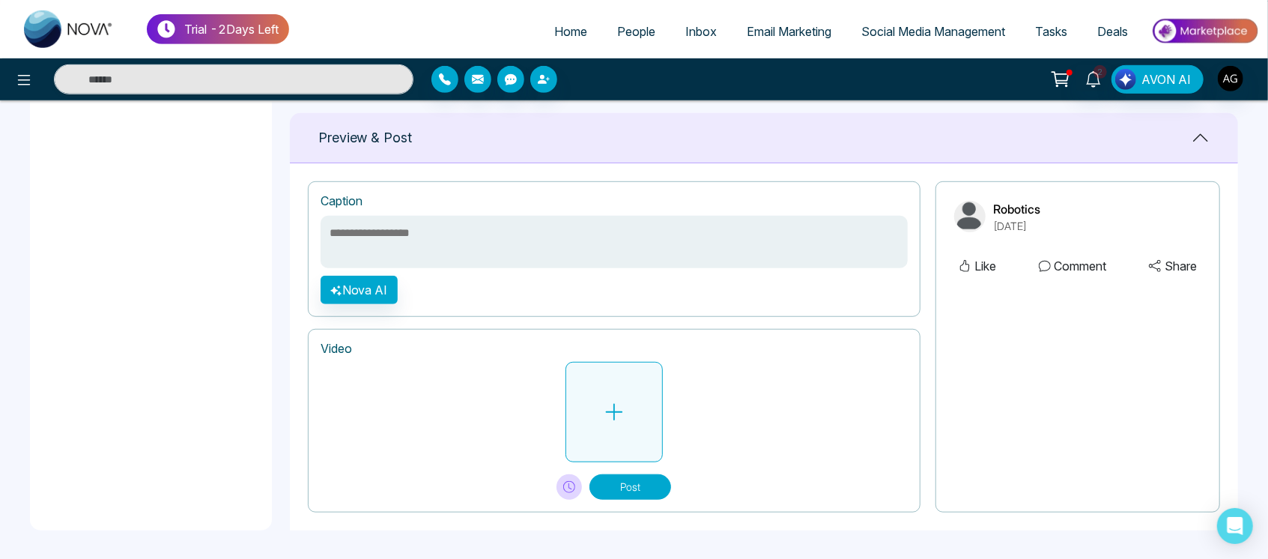
click at [631, 389] on button at bounding box center [614, 412] width 97 height 100
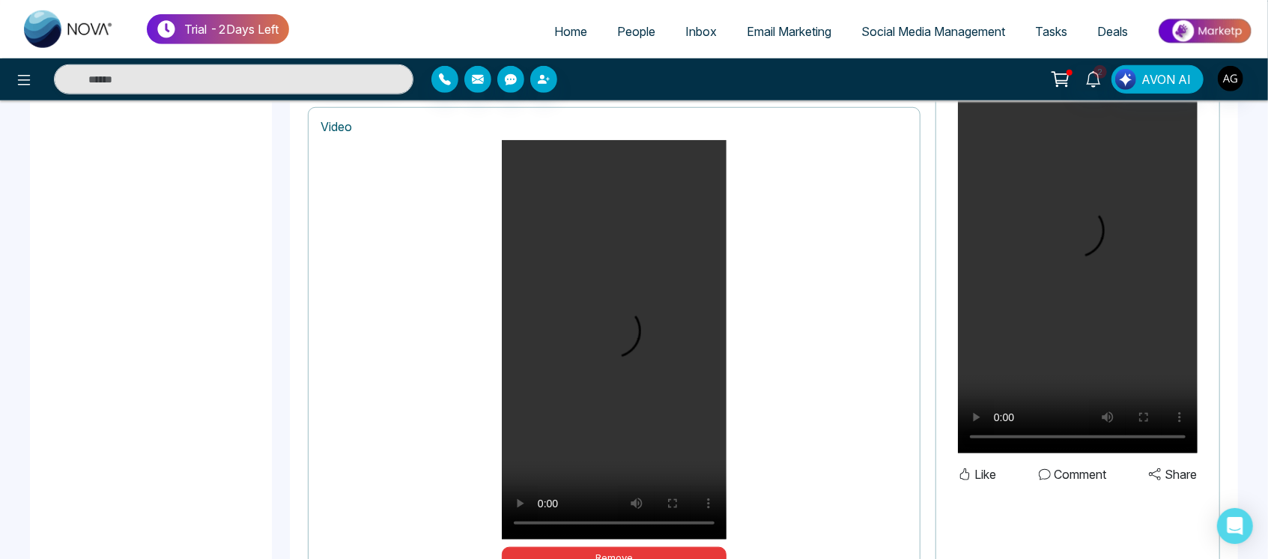
scroll to position [918, 0]
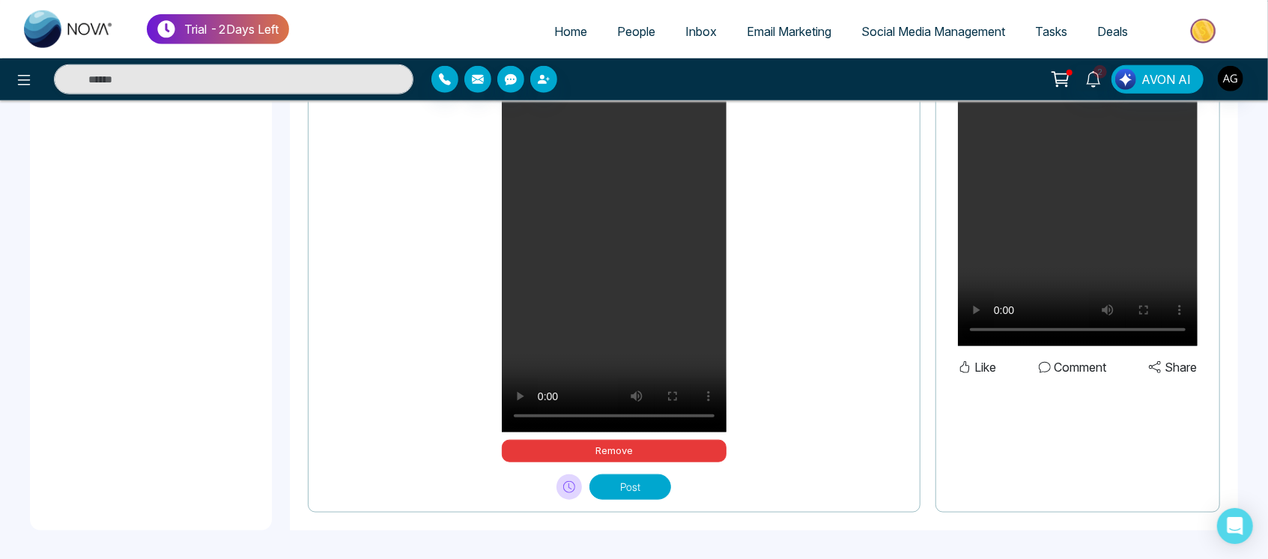
click at [610, 474] on button "Post" at bounding box center [630, 486] width 82 height 25
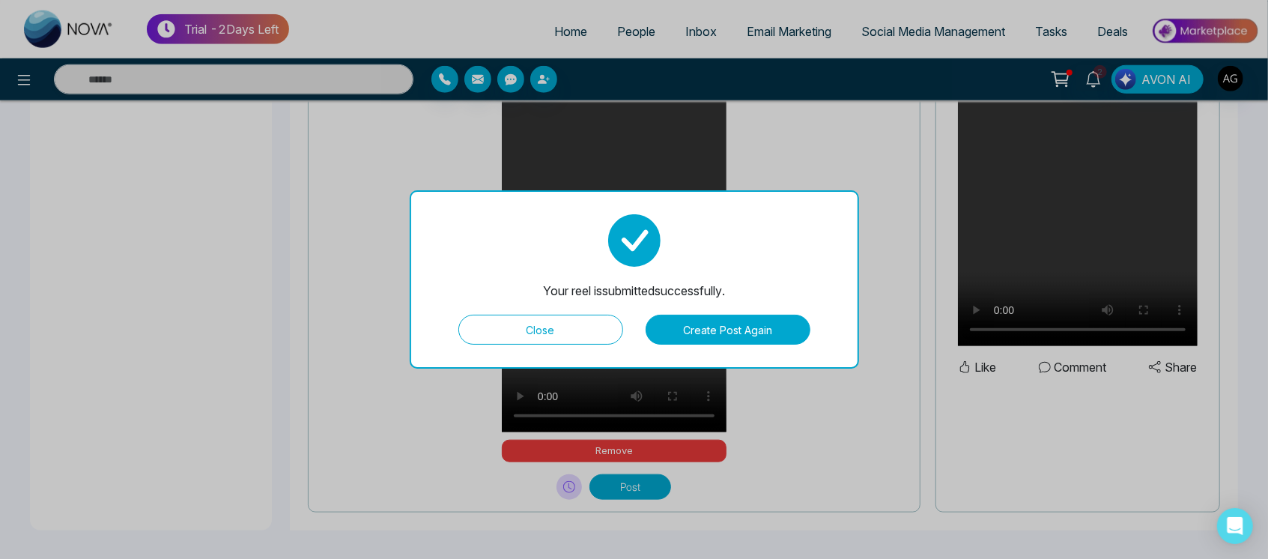
click at [527, 333] on button "Close" at bounding box center [540, 330] width 165 height 30
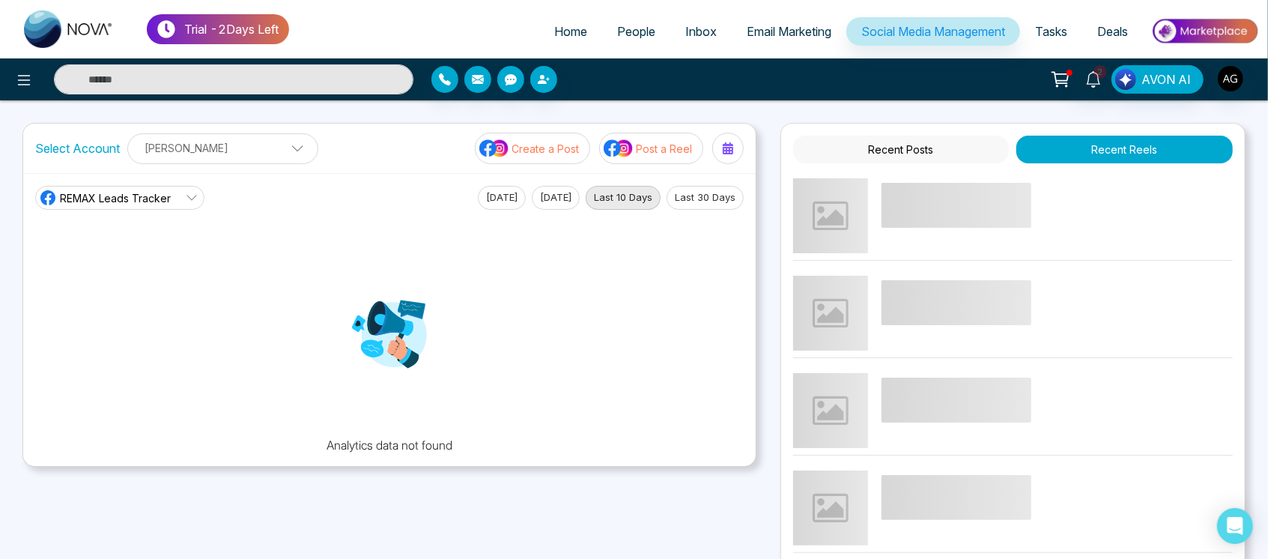
click at [1040, 15] on ul "Home People Inbox Email Marketing Social Media Management Tasks Deals" at bounding box center [774, 32] width 970 height 41
click at [1044, 28] on span "Tasks" at bounding box center [1051, 31] width 32 height 15
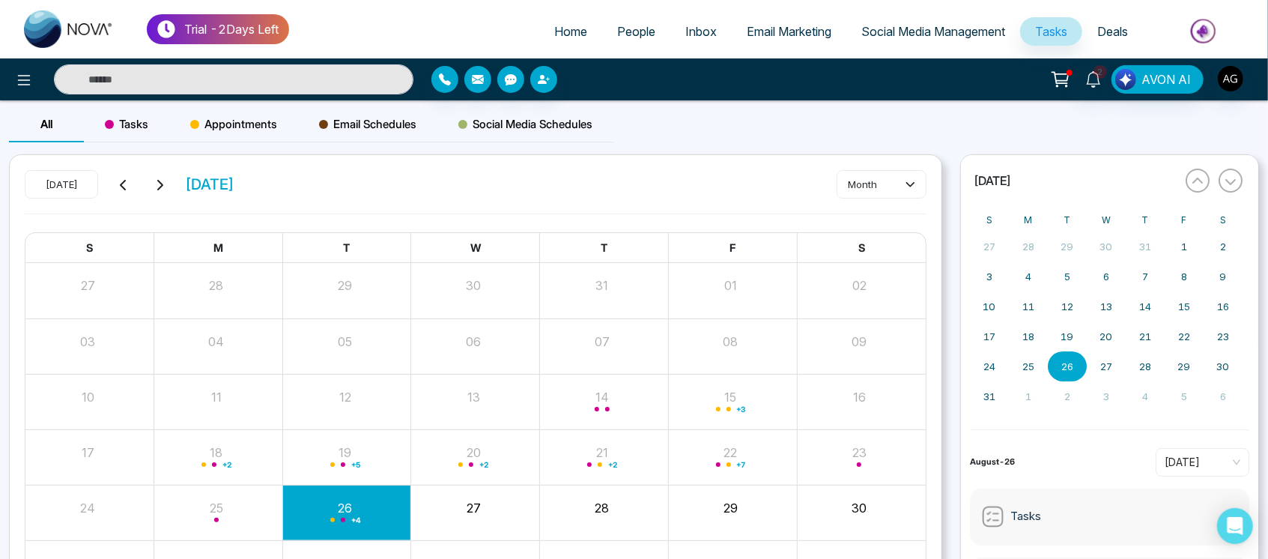
click at [930, 34] on span "Social Media Management" at bounding box center [933, 31] width 144 height 15
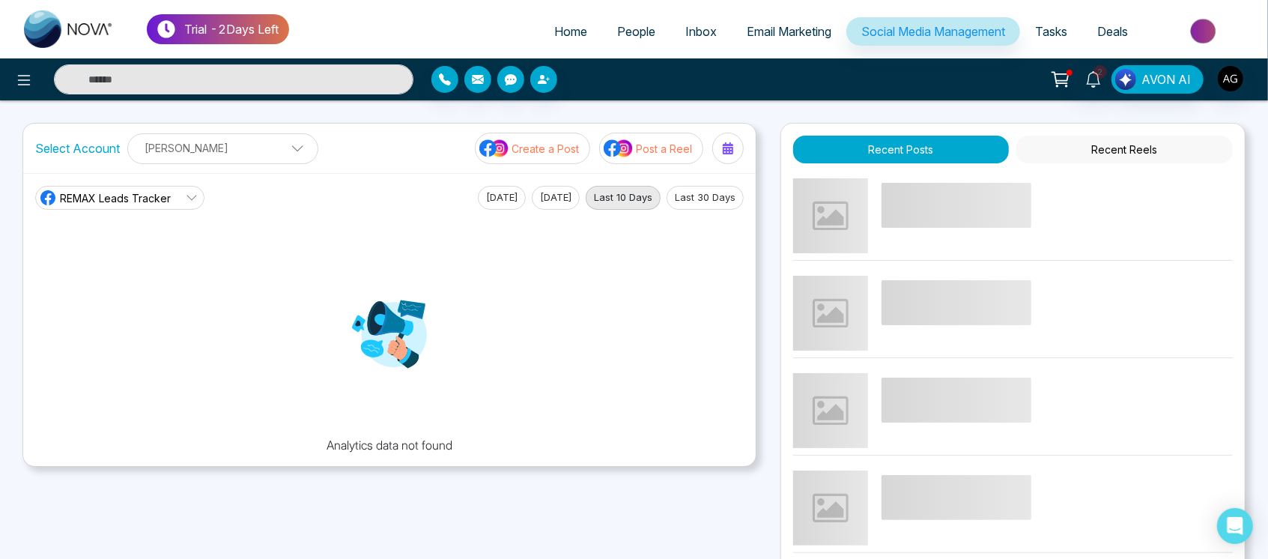
click at [1043, 25] on span "Tasks" at bounding box center [1051, 31] width 32 height 15
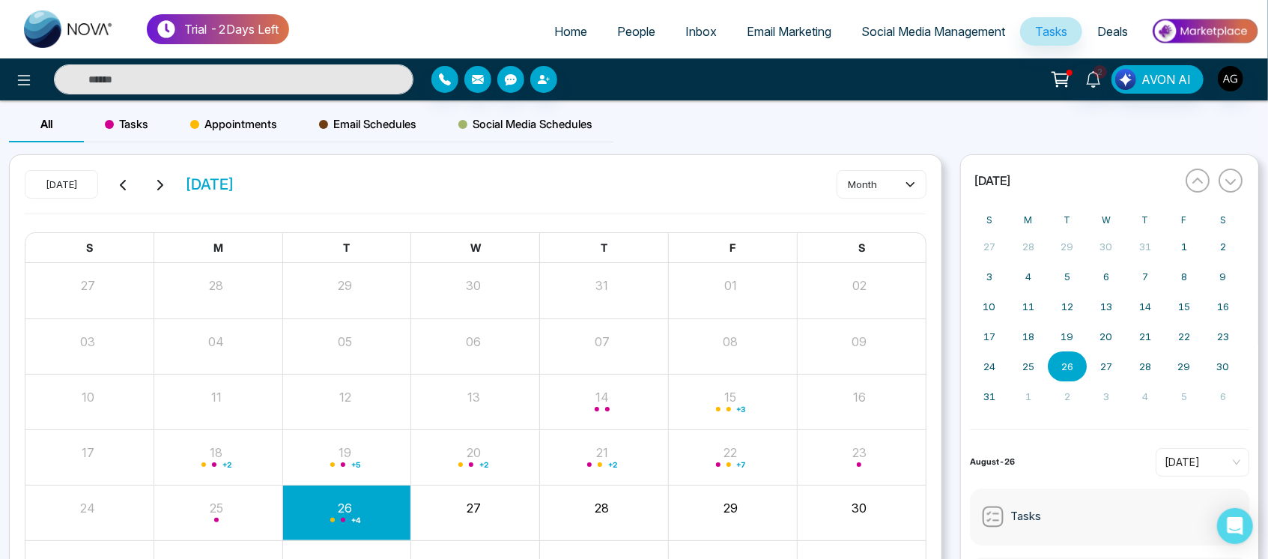
click at [1105, 33] on span "Deals" at bounding box center [1112, 31] width 31 height 15
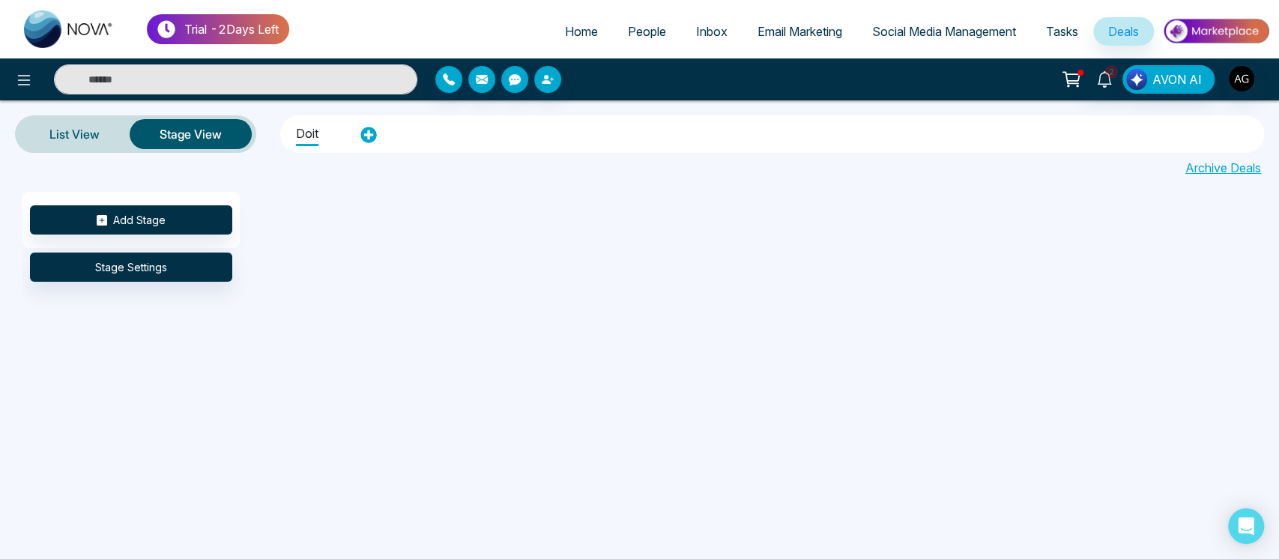
click at [1066, 33] on span "Tasks" at bounding box center [1062, 31] width 32 height 15
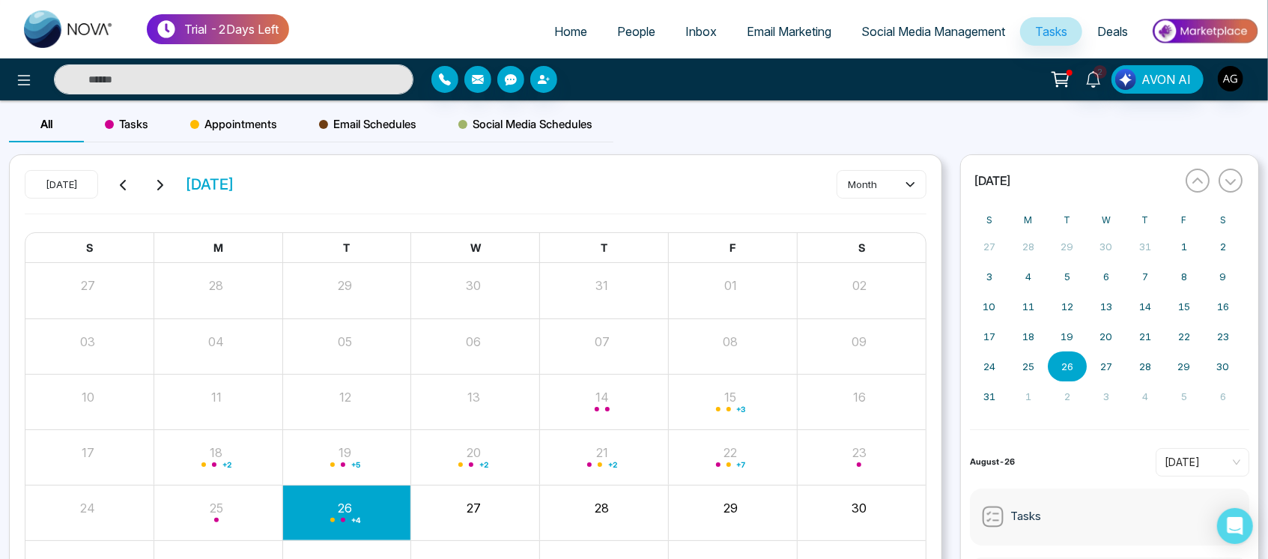
click at [1198, 193] on div "« [DATE] »" at bounding box center [1106, 180] width 273 height 33
click at [1200, 187] on icon "button" at bounding box center [1198, 181] width 12 height 12
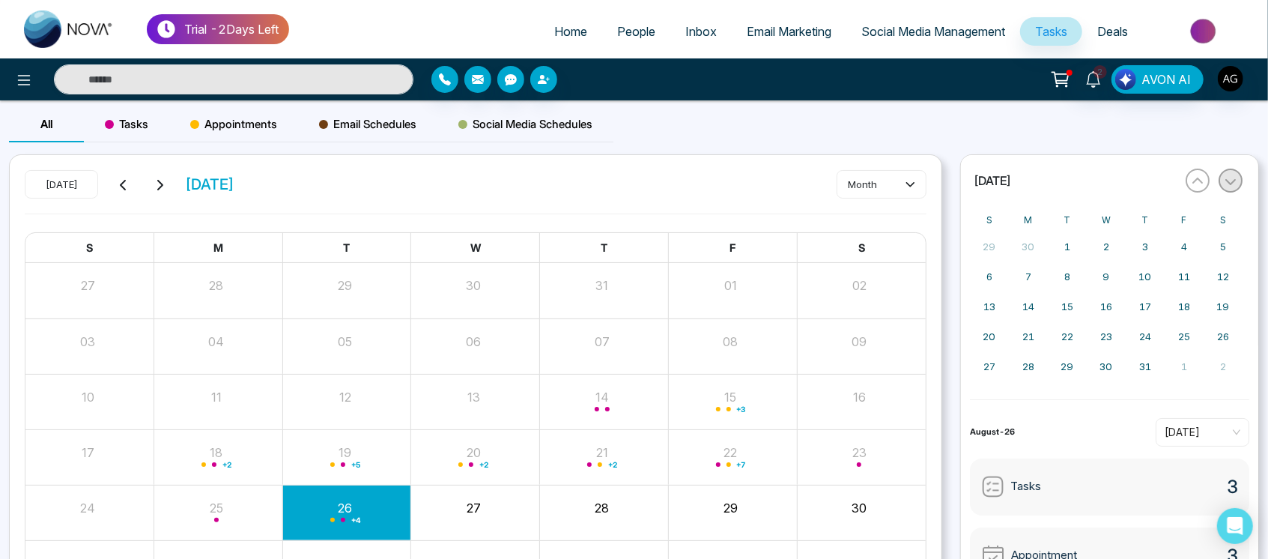
click at [1233, 185] on icon "button" at bounding box center [1231, 181] width 12 height 12
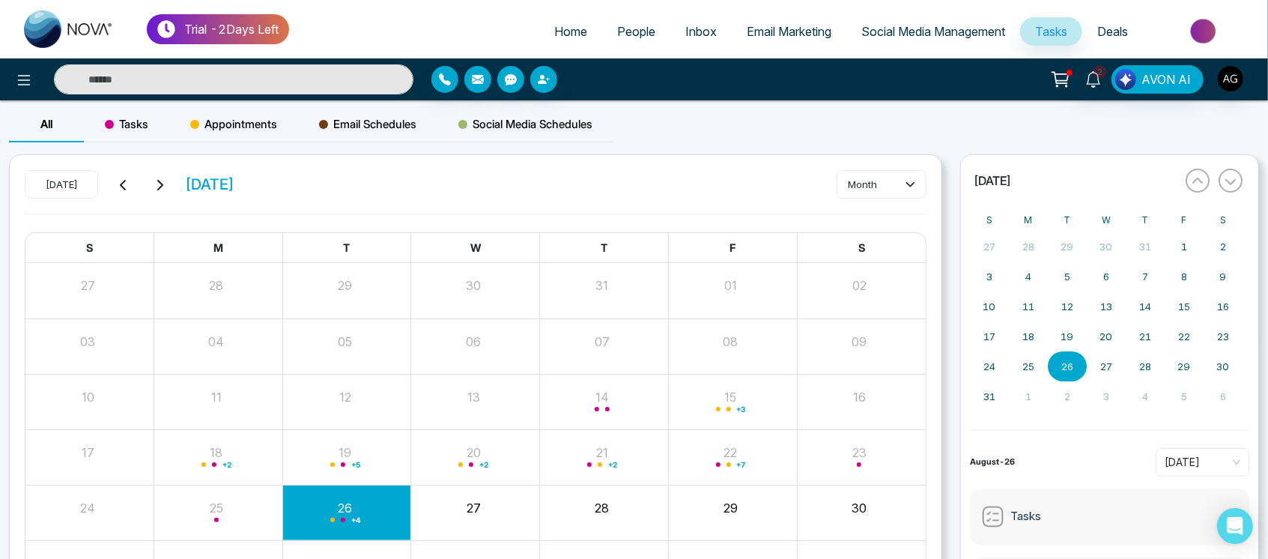
click at [534, 128] on span "Social Media Schedules" at bounding box center [525, 124] width 134 height 18
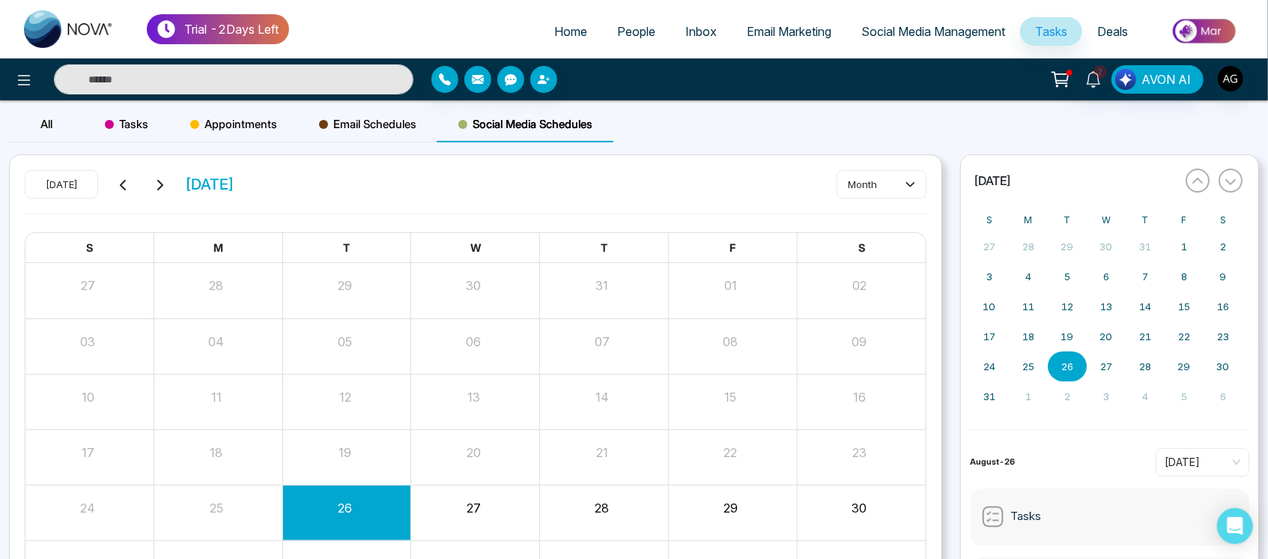
click at [327, 117] on span "Email Schedules" at bounding box center [367, 124] width 97 height 18
click at [234, 118] on span "Appointments" at bounding box center [233, 124] width 87 height 18
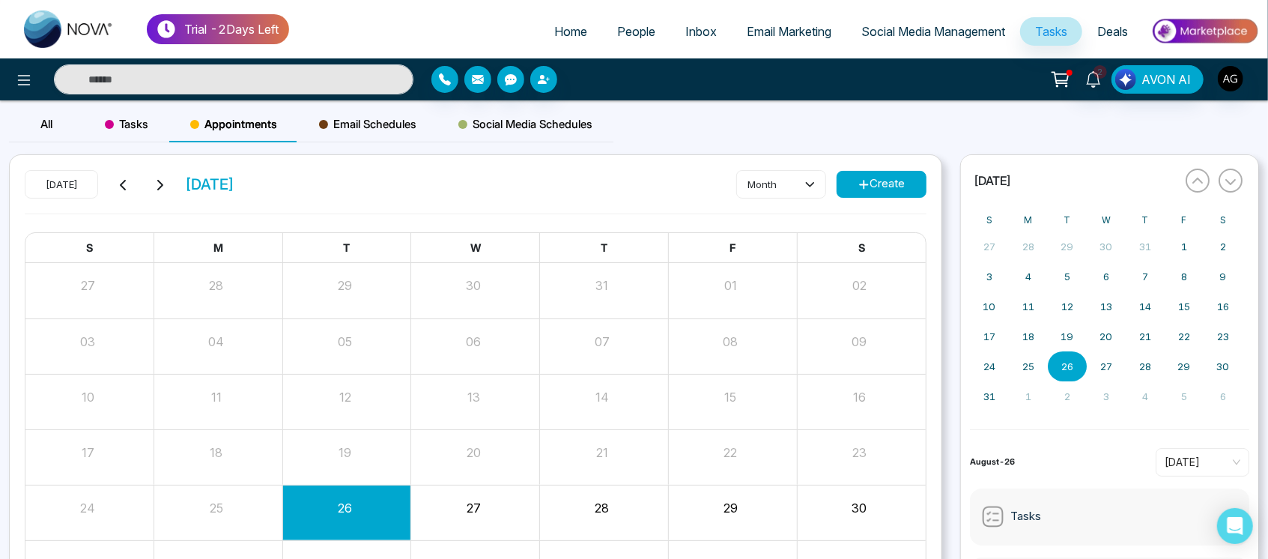
click at [115, 110] on div "Tasks" at bounding box center [126, 124] width 85 height 36
click at [41, 127] on span "All" at bounding box center [46, 124] width 12 height 14
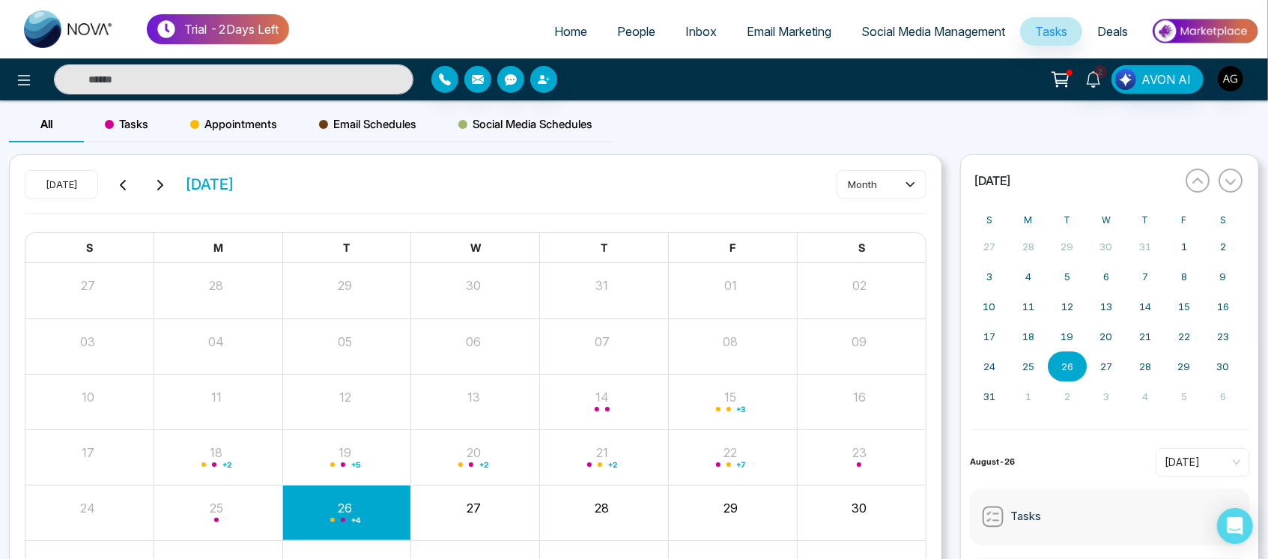
click at [573, 36] on span "Home" at bounding box center [570, 31] width 33 height 15
select select "*"
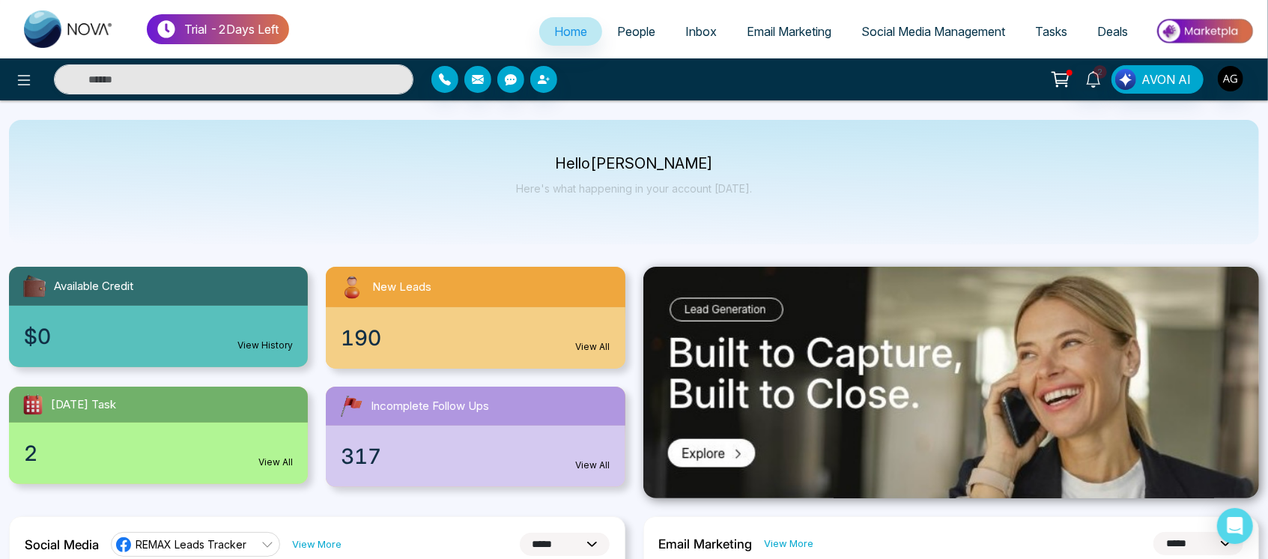
click at [987, 37] on span "Social Media Management" at bounding box center [933, 31] width 144 height 15
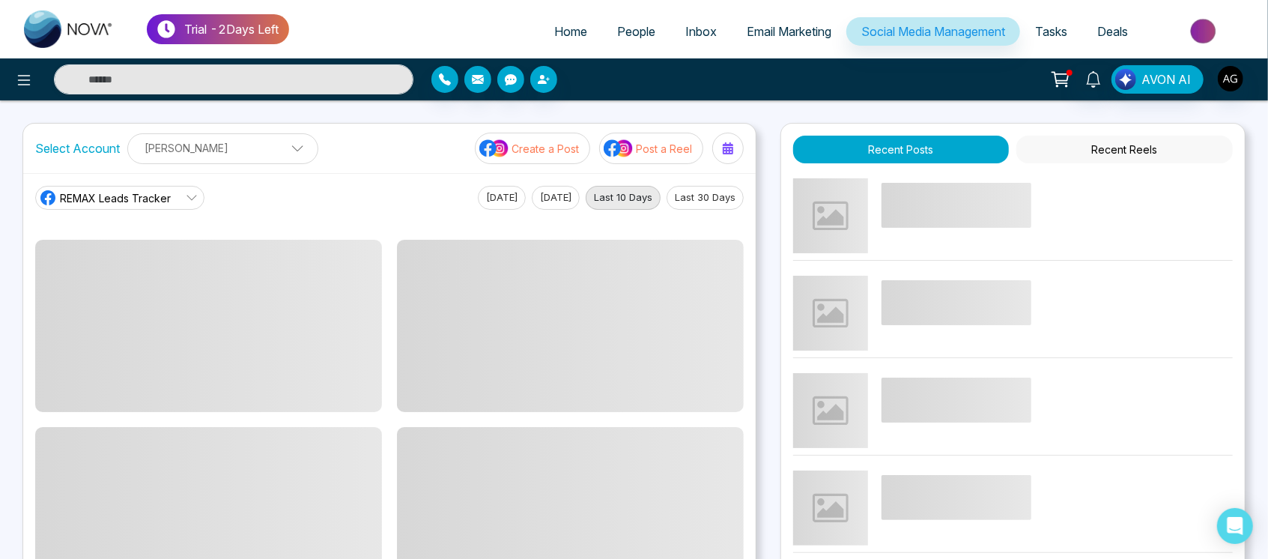
click at [1043, 37] on span "Tasks" at bounding box center [1051, 31] width 32 height 15
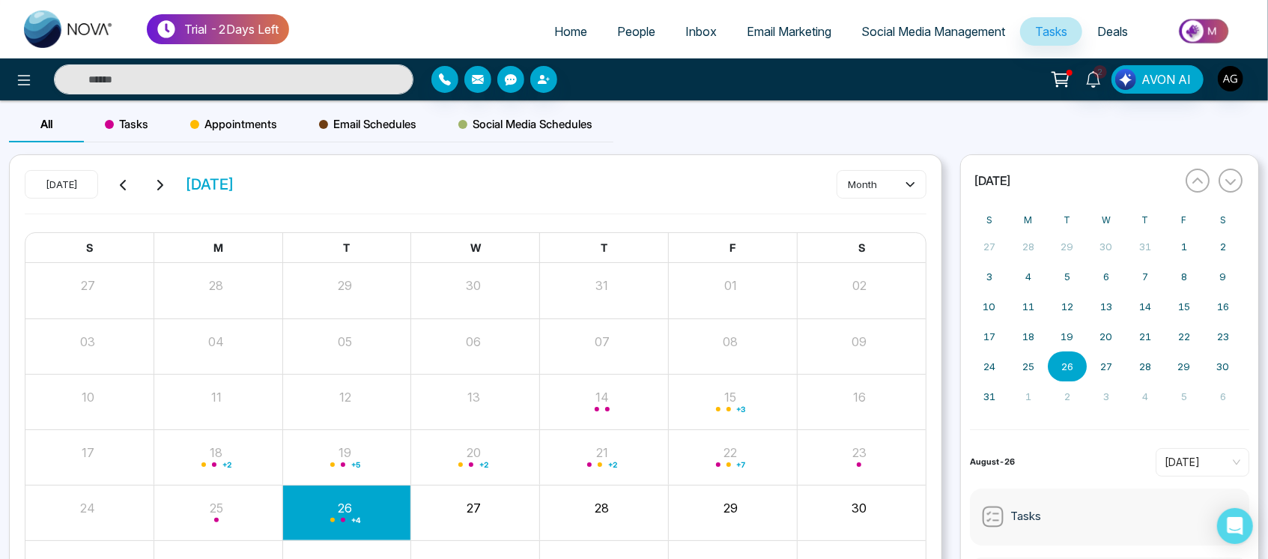
click at [1089, 31] on link "Deals" at bounding box center [1112, 31] width 61 height 28
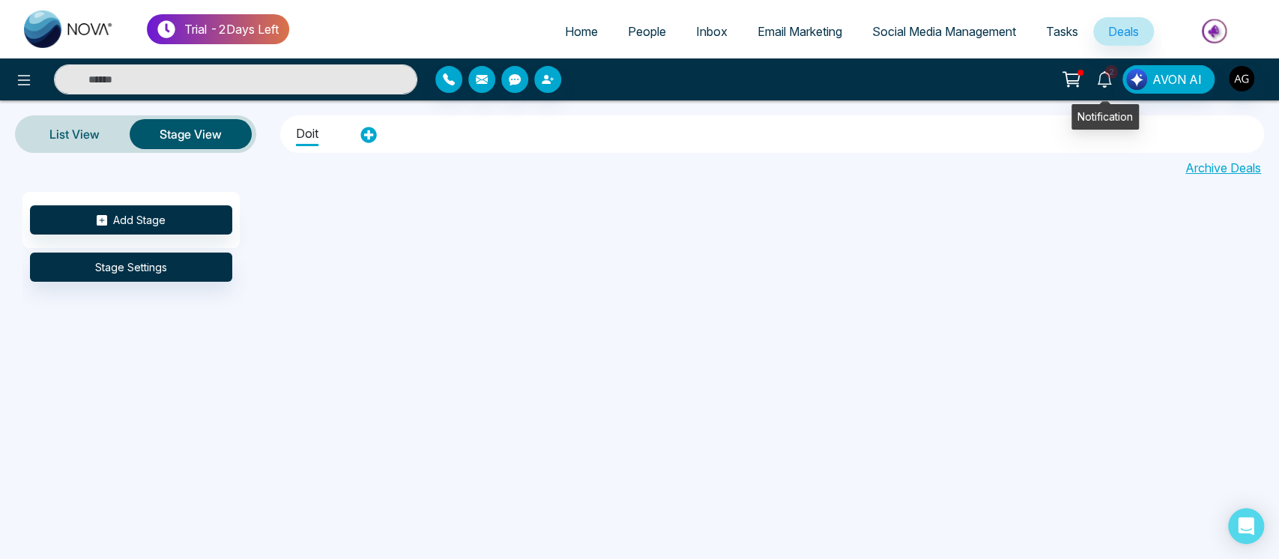
click at [1100, 82] on icon at bounding box center [1104, 79] width 14 height 16
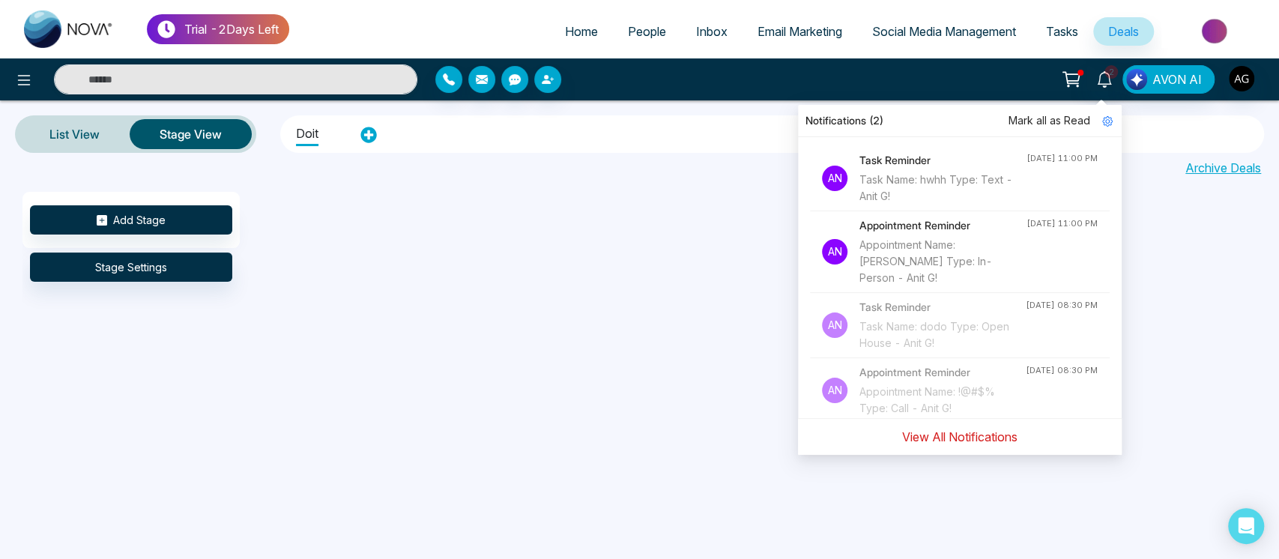
click at [949, 449] on button "View All Notifications" at bounding box center [959, 436] width 135 height 28
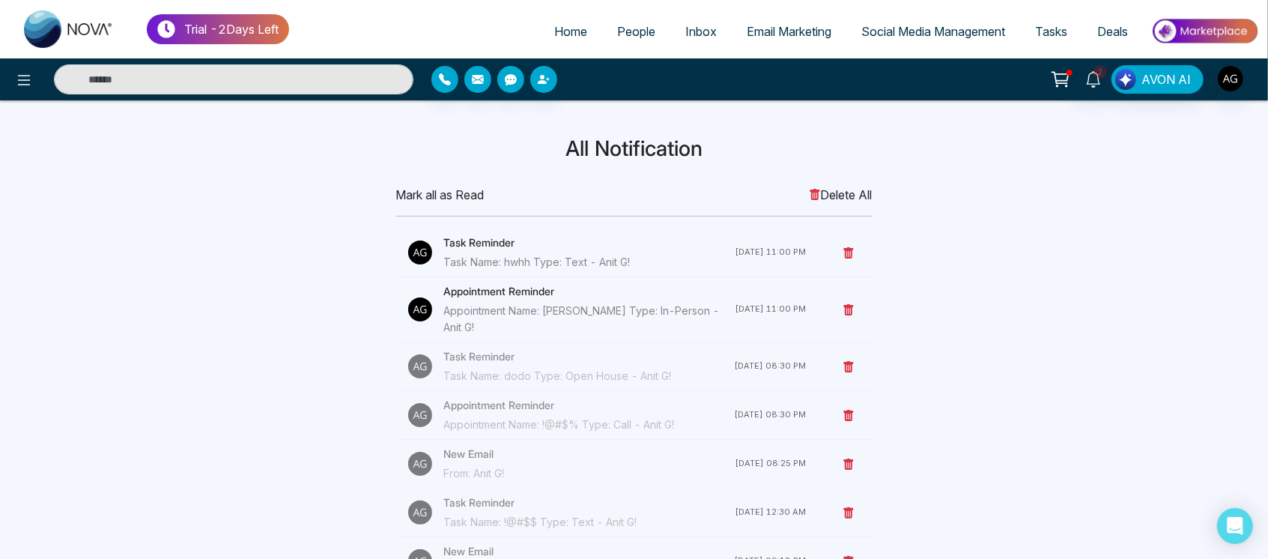
click at [431, 204] on div "Mark all as Read Delete All Task Reminder Task Name: hwhh Type: Text - Anit G! …" at bounding box center [634, 548] width 494 height 725
click at [442, 198] on span "Mark all as Read" at bounding box center [440, 195] width 88 height 18
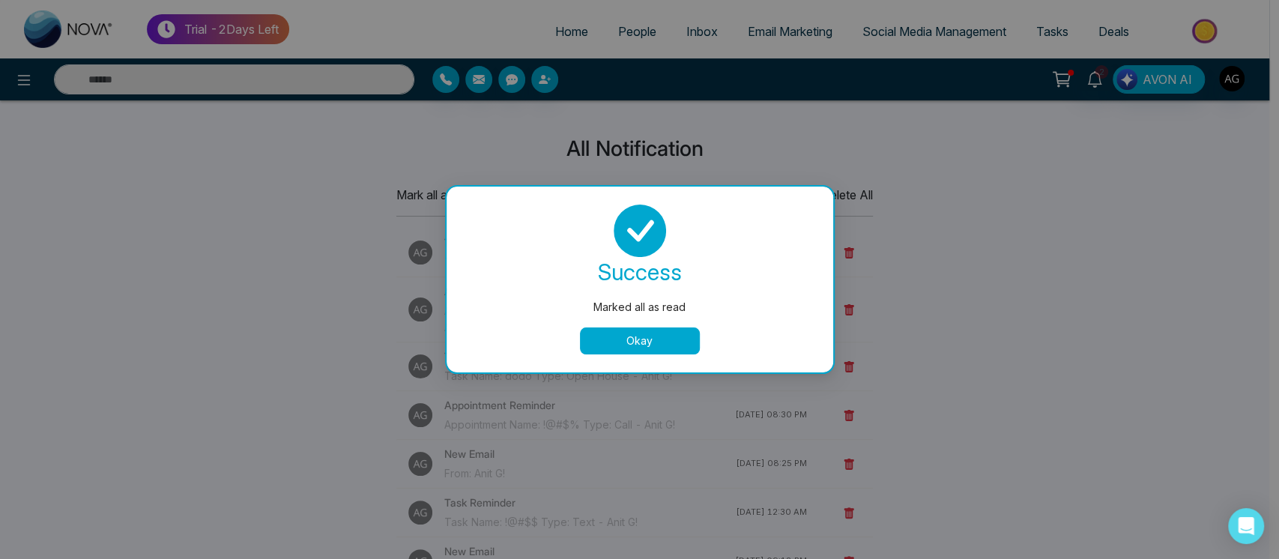
click at [664, 330] on button "Okay" at bounding box center [640, 340] width 120 height 27
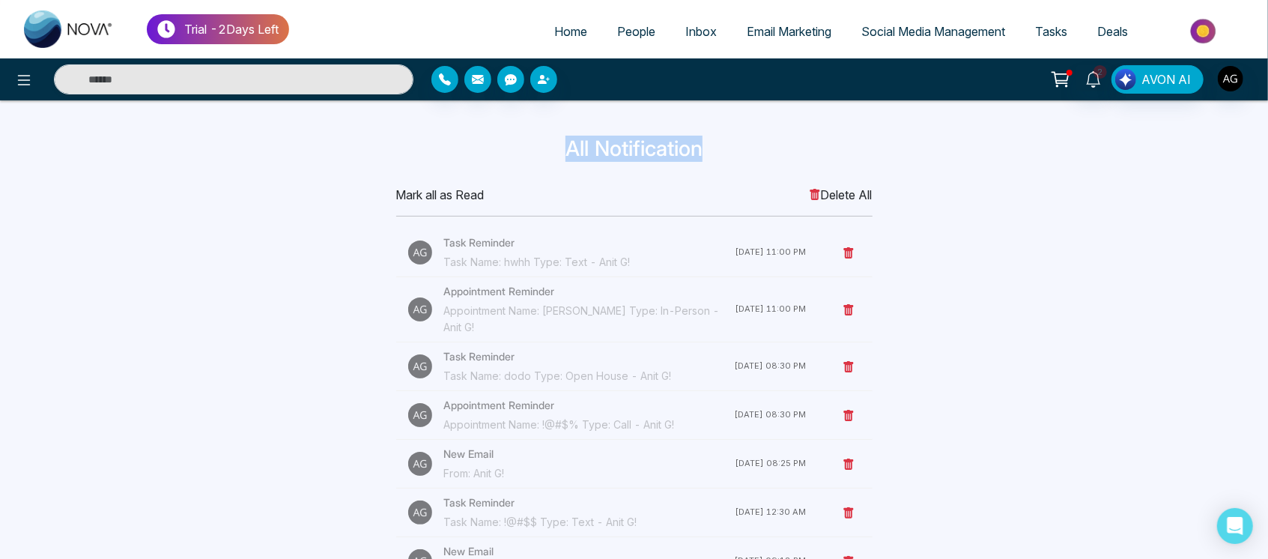
drag, startPoint x: 536, startPoint y: 148, endPoint x: 743, endPoint y: 146, distance: 206.7
click at [743, 146] on h3 "All Notification" at bounding box center [634, 148] width 971 height 25
drag, startPoint x: 569, startPoint y: 141, endPoint x: 731, endPoint y: 157, distance: 163.4
click at [731, 157] on h3 "All Notification" at bounding box center [634, 148] width 971 height 25
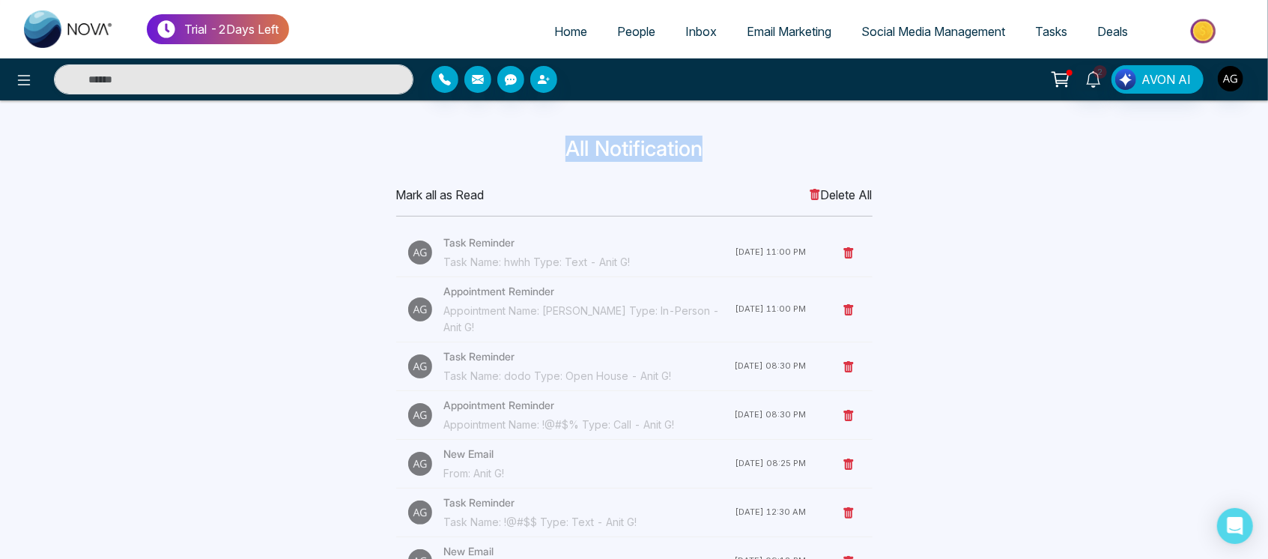
click at [565, 150] on h3 "All Notification" at bounding box center [634, 148] width 971 height 25
drag, startPoint x: 565, startPoint y: 150, endPoint x: 772, endPoint y: 151, distance: 206.7
click at [772, 151] on h3 "All Notification" at bounding box center [634, 148] width 971 height 25
click at [554, 44] on link "Home" at bounding box center [570, 31] width 63 height 28
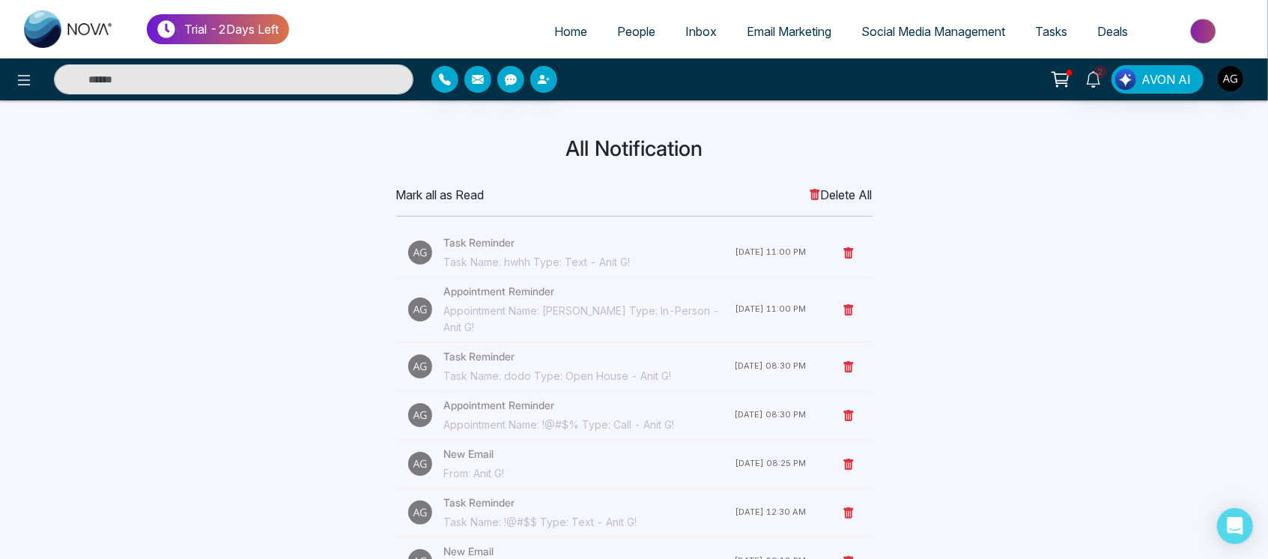
select select "*"
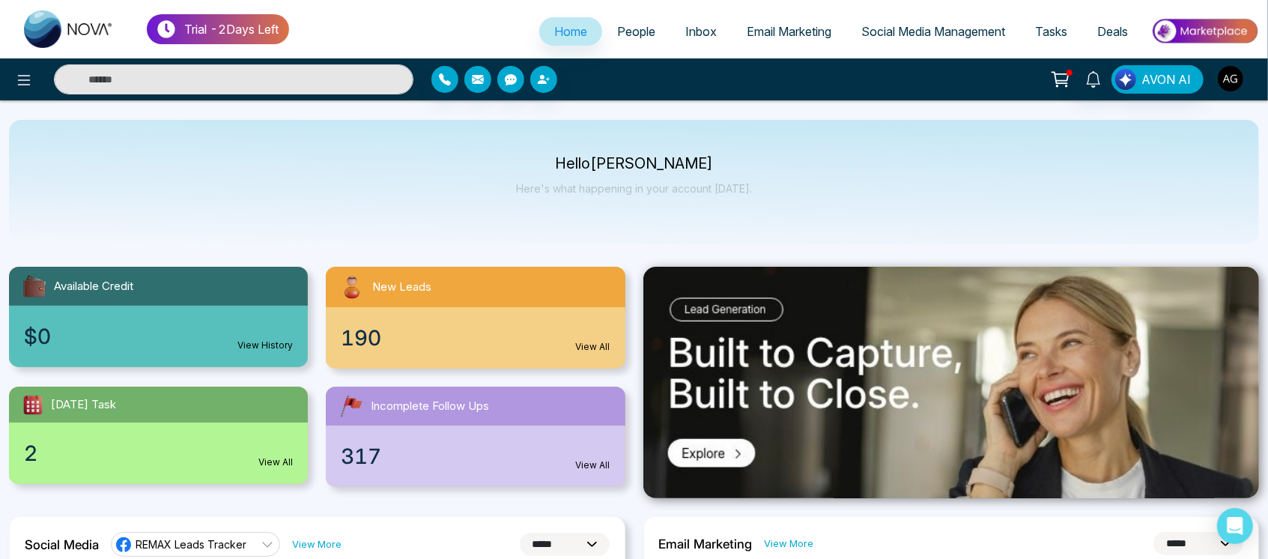
click at [1233, 87] on img "button" at bounding box center [1230, 78] width 25 height 25
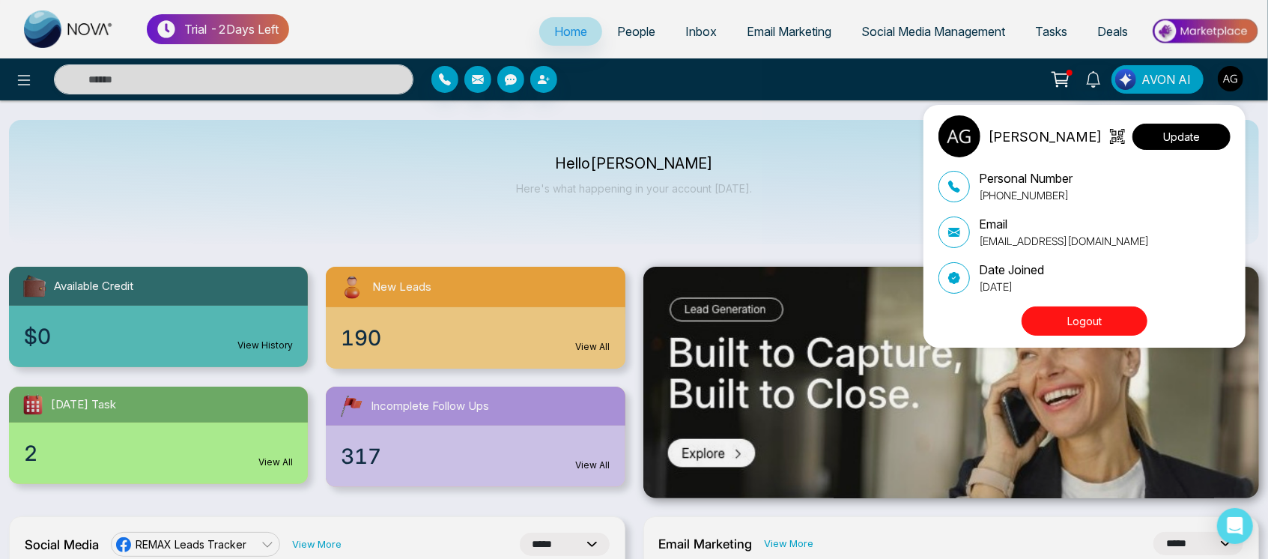
click at [1204, 131] on button "Update" at bounding box center [1182, 137] width 98 height 26
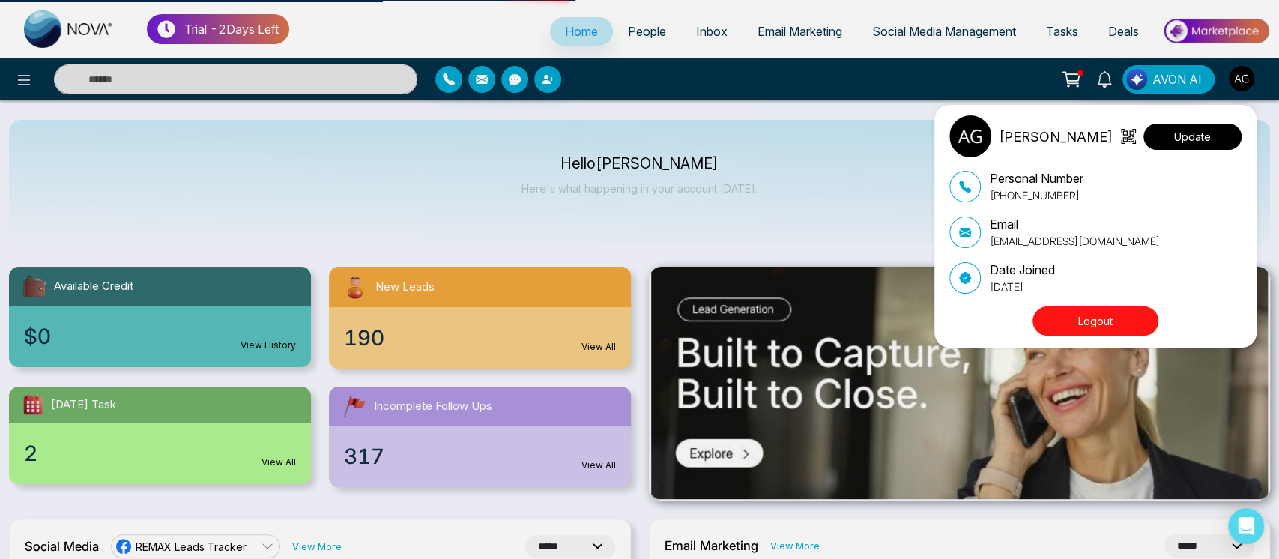
select select
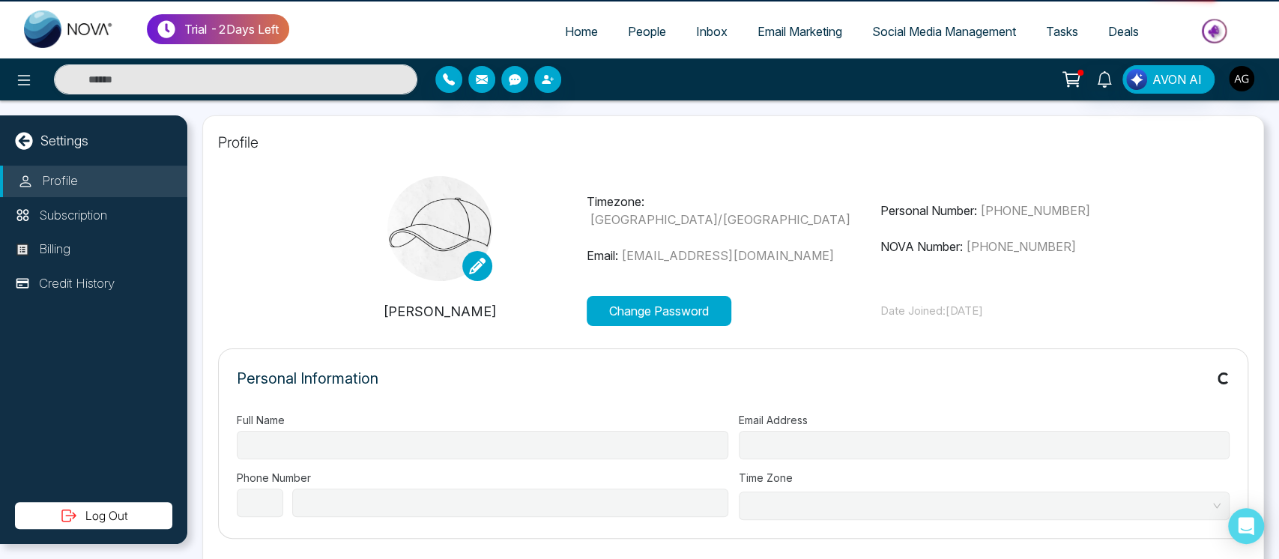
type input "**********"
select select "***"
type input "**********"
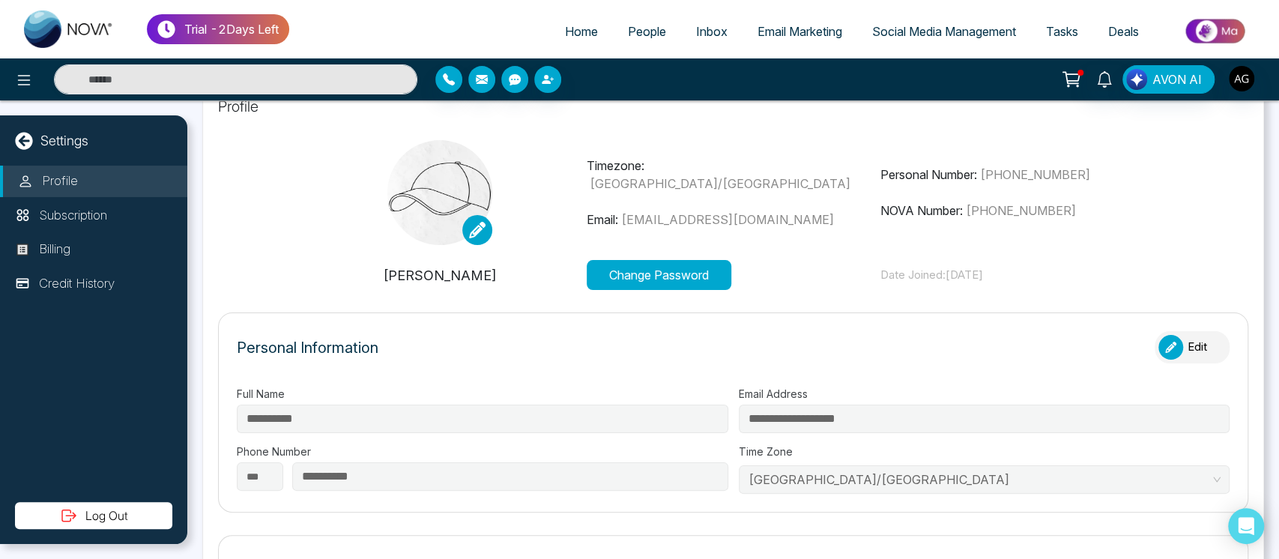
type input "**********"
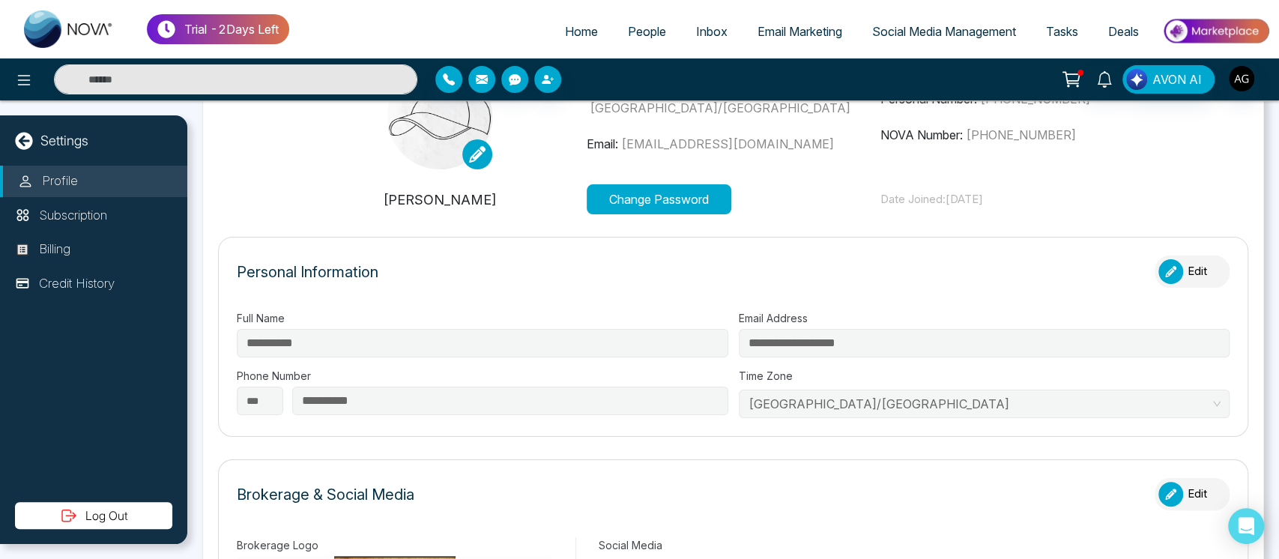
scroll to position [114, 0]
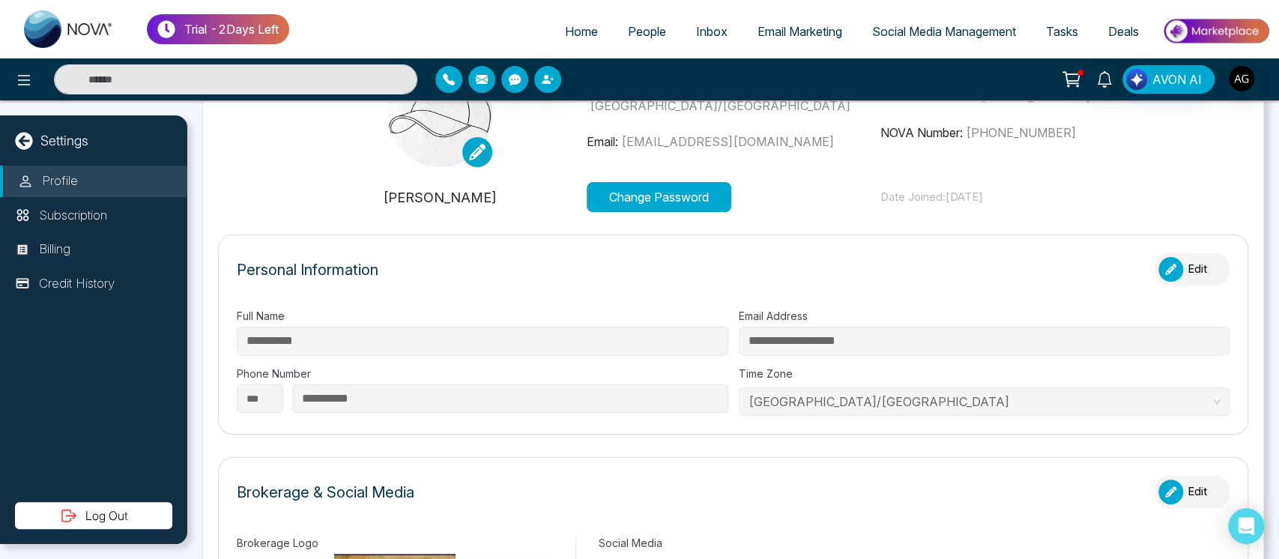
click at [1166, 261] on div "button" at bounding box center [1170, 269] width 25 height 25
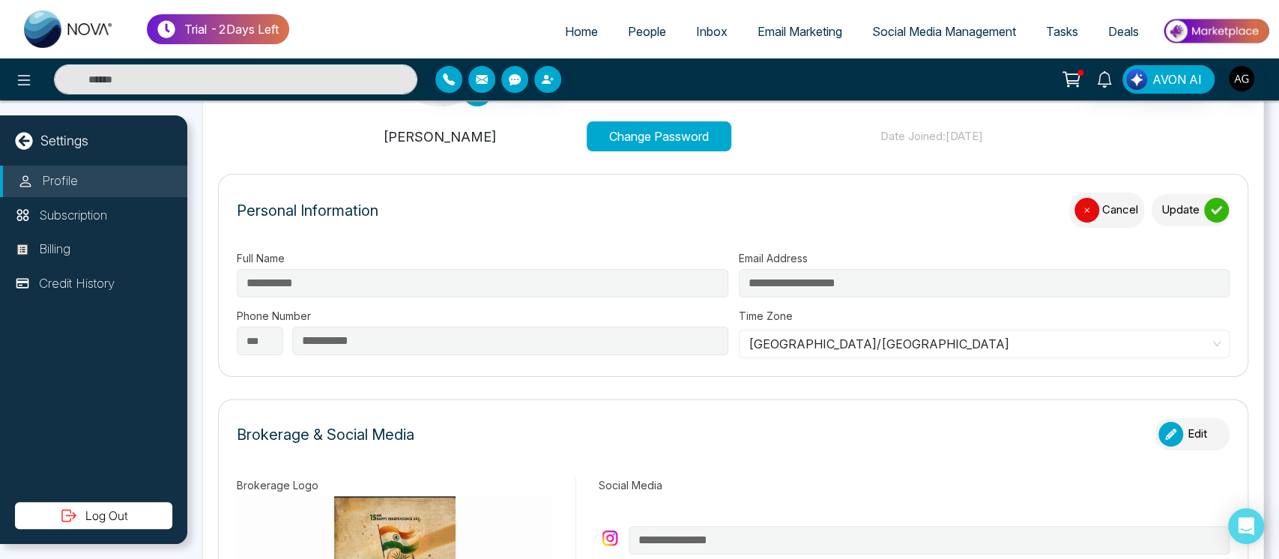
scroll to position [184, 0]
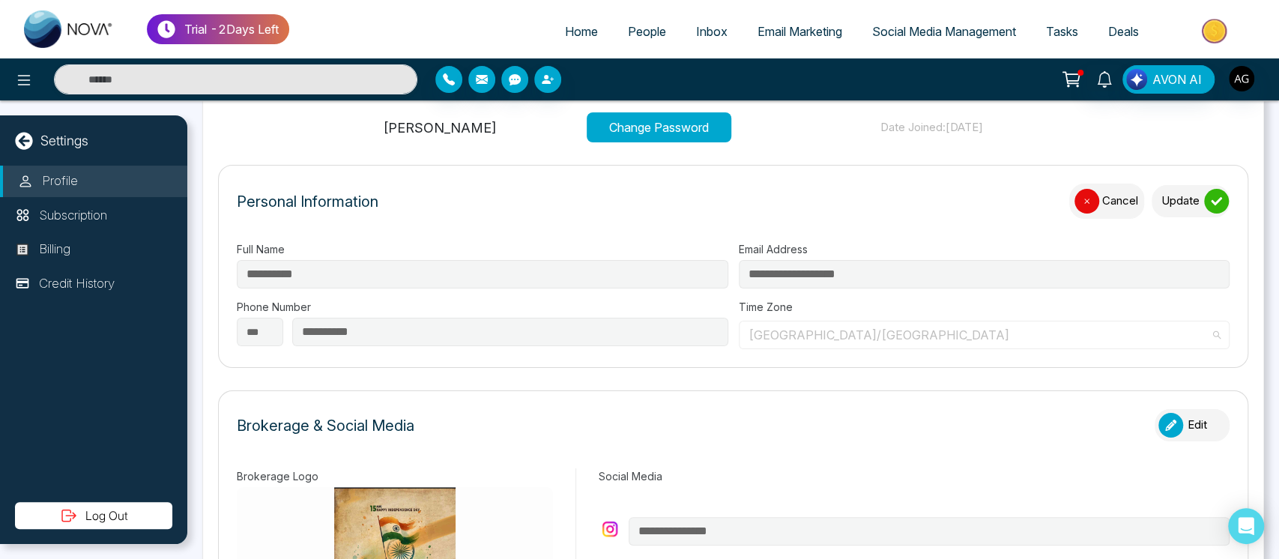
click at [898, 330] on span "[GEOGRAPHIC_DATA]/[GEOGRAPHIC_DATA]" at bounding box center [984, 335] width 472 height 22
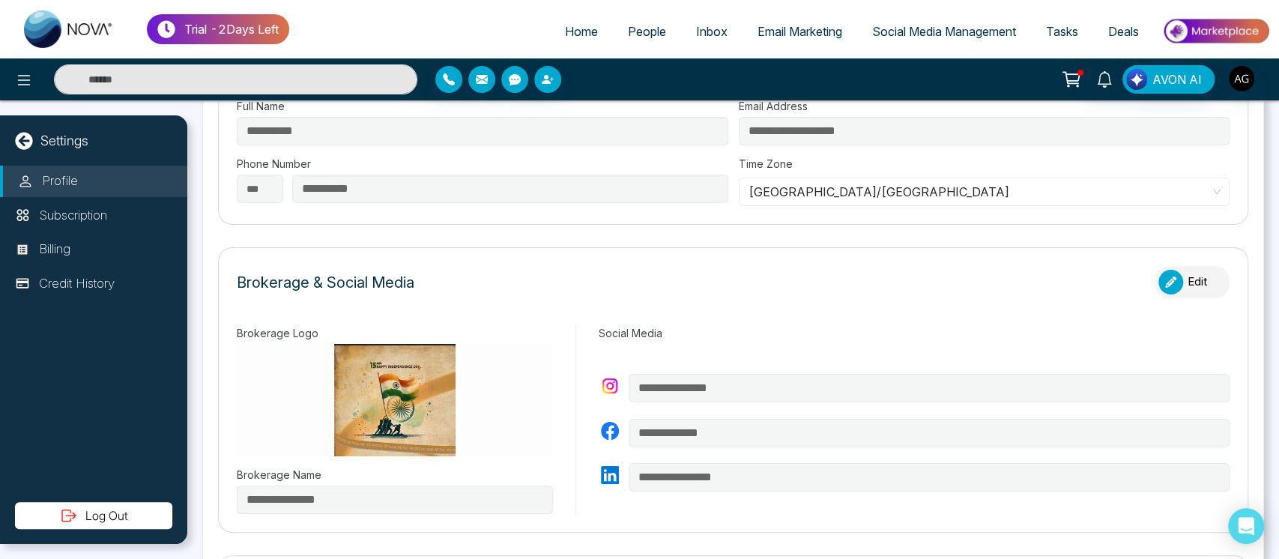
scroll to position [319, 0]
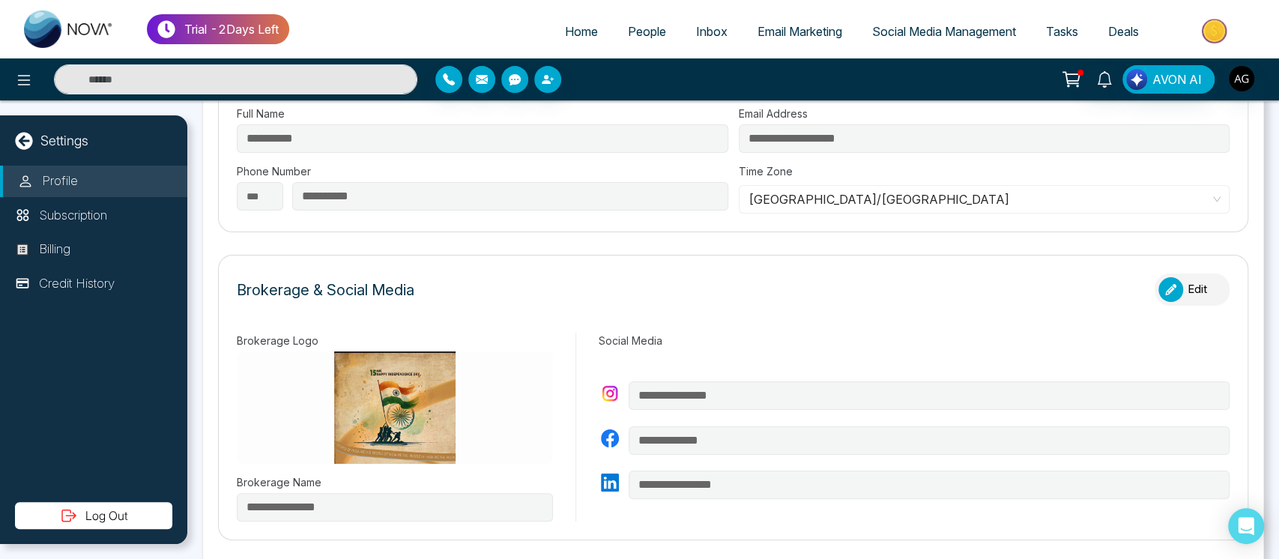
click at [1206, 289] on button "Edit" at bounding box center [1191, 289] width 75 height 32
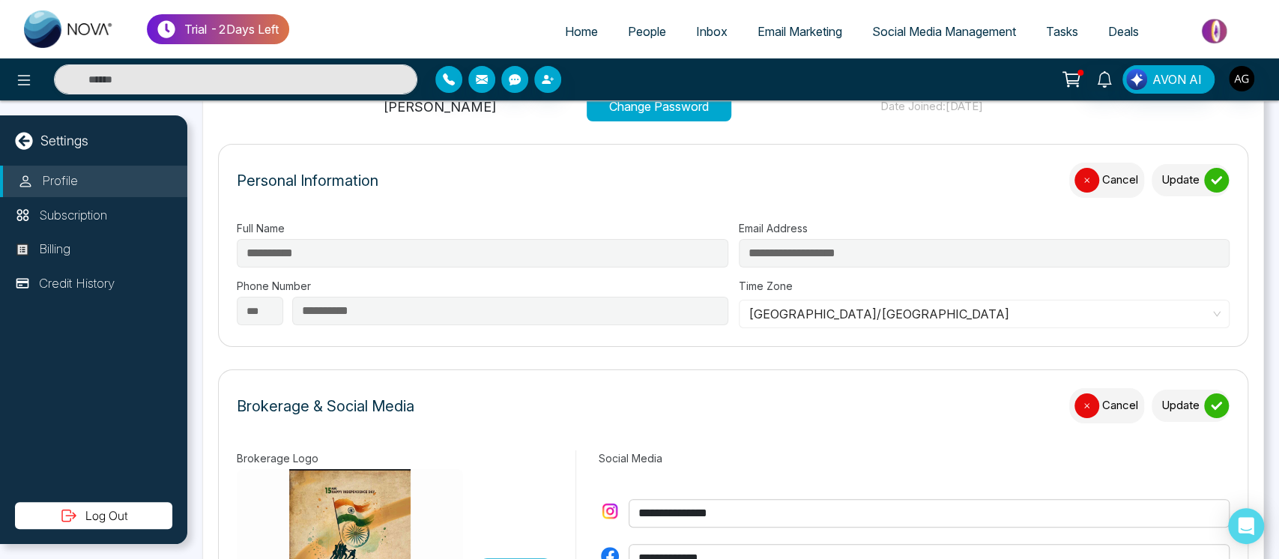
scroll to position [204, 0]
click at [1210, 182] on icon "submit" at bounding box center [1215, 180] width 11 height 11
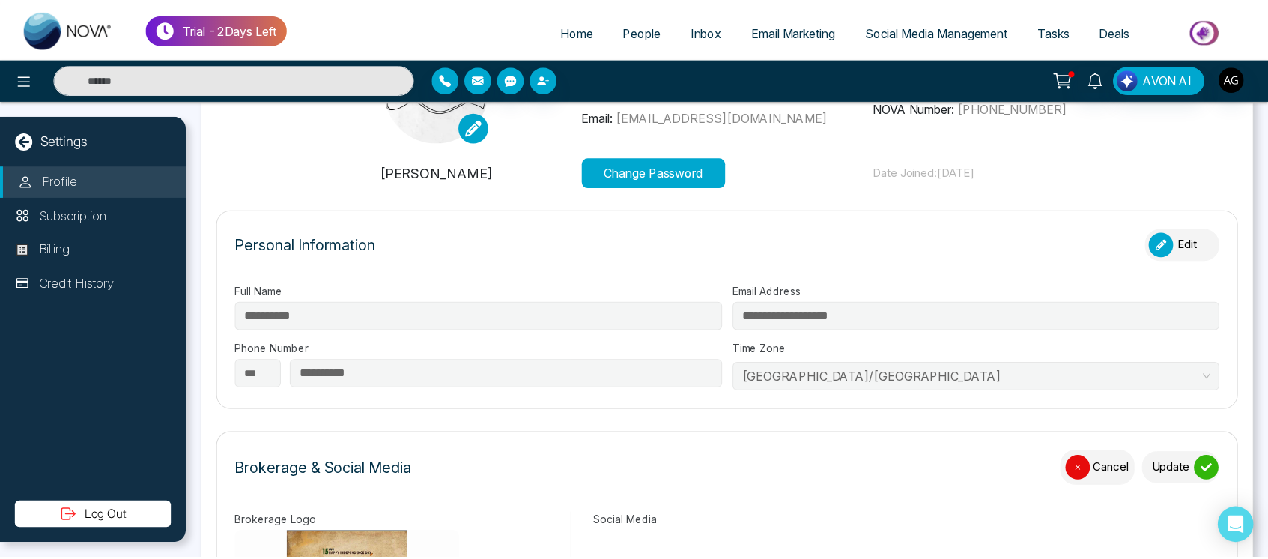
scroll to position [139, 0]
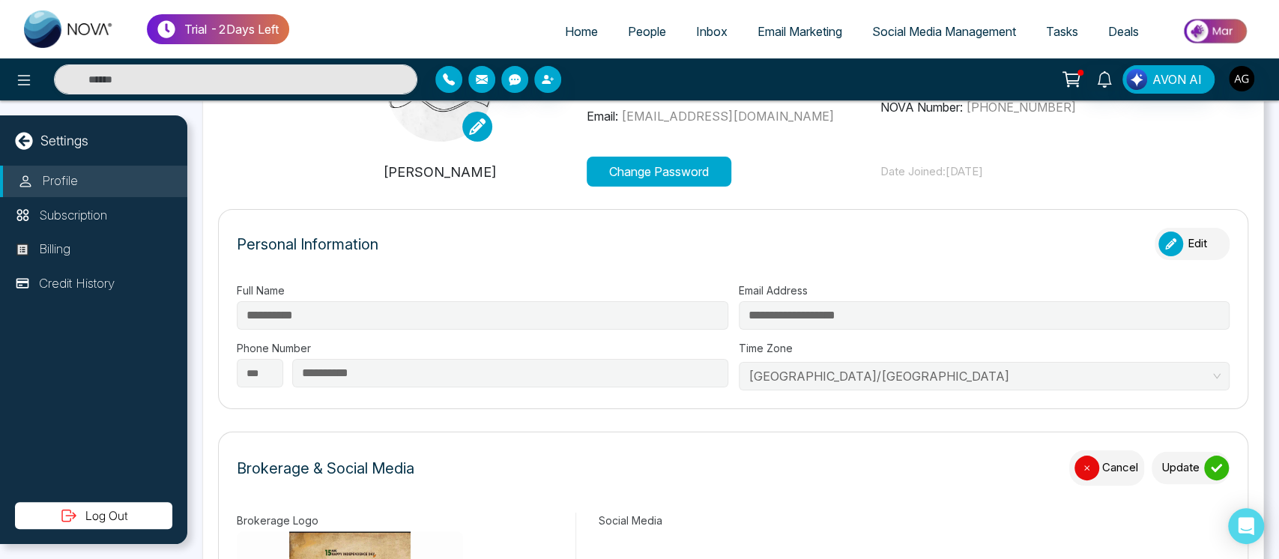
click at [573, 31] on span "Home" at bounding box center [581, 31] width 33 height 15
select select "*"
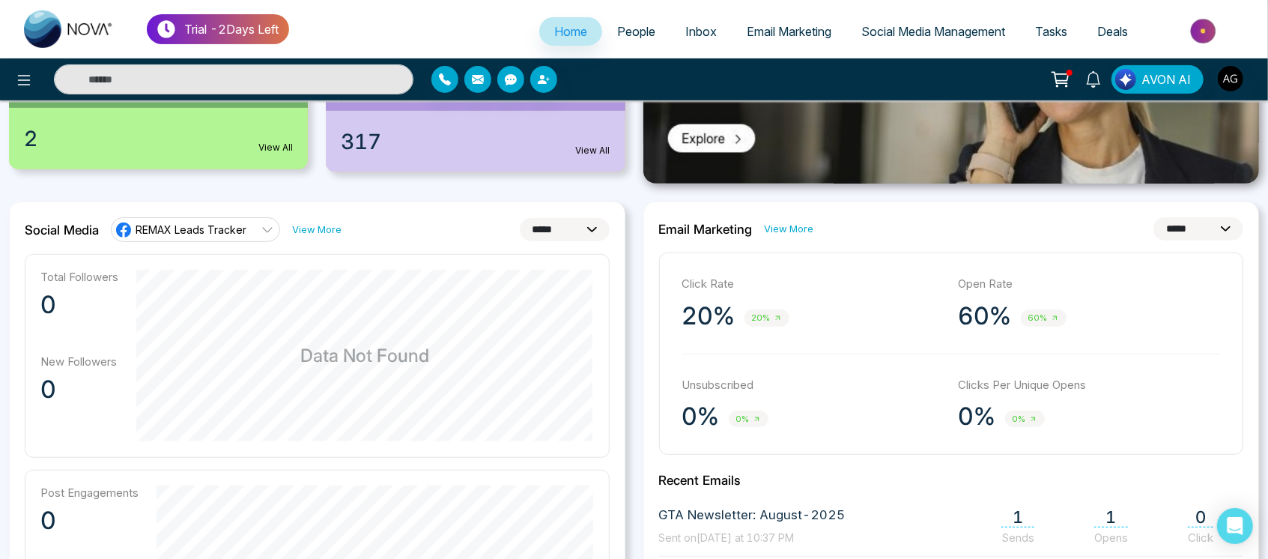
scroll to position [295, 0]
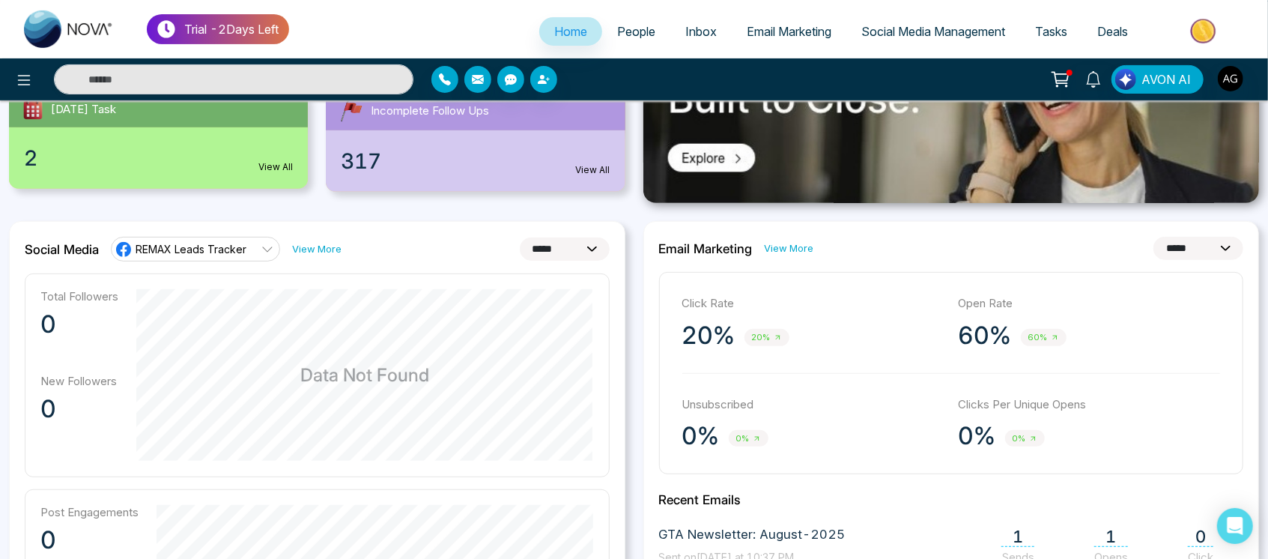
click at [186, 316] on div "Total Followers 0 New Followers 0 Data Not Found" at bounding box center [317, 375] width 585 height 204
click at [766, 378] on div "Click Rate 20% 20% Open Rate 60% 60% Unsubscribed 0% 0% Clicks Per Unique Opens…" at bounding box center [951, 373] width 585 height 202
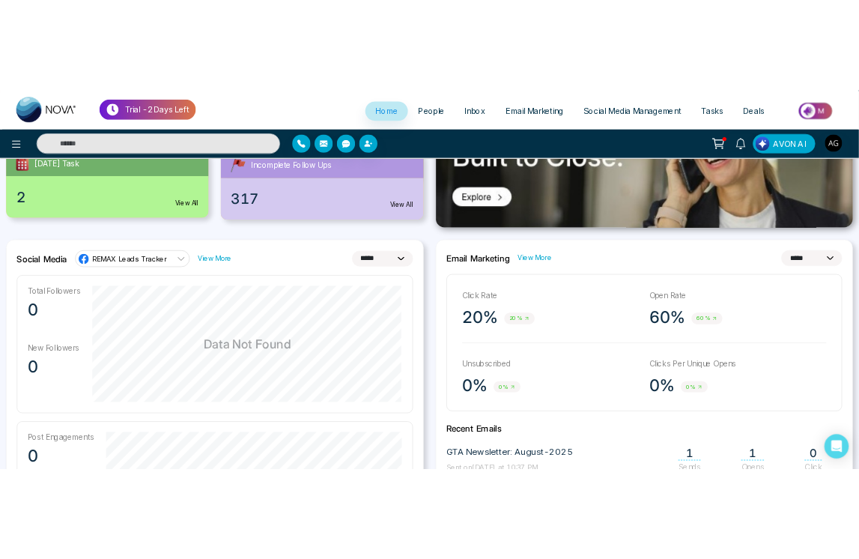
scroll to position [306, 0]
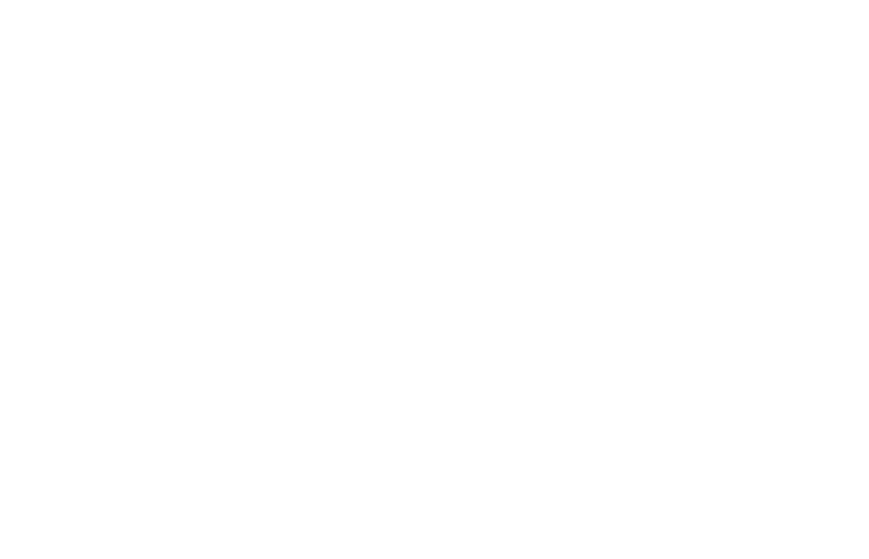
select select "*"
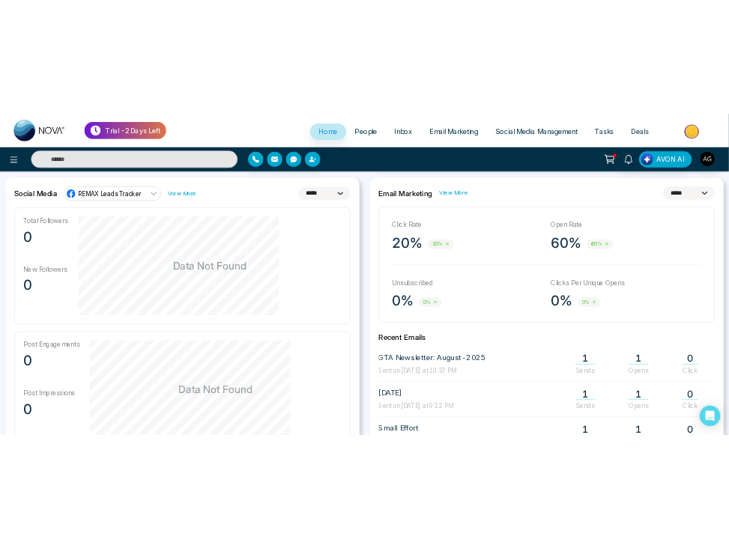
scroll to position [415, 0]
